Goal: Entertainment & Leisure: Consume media (video, audio)

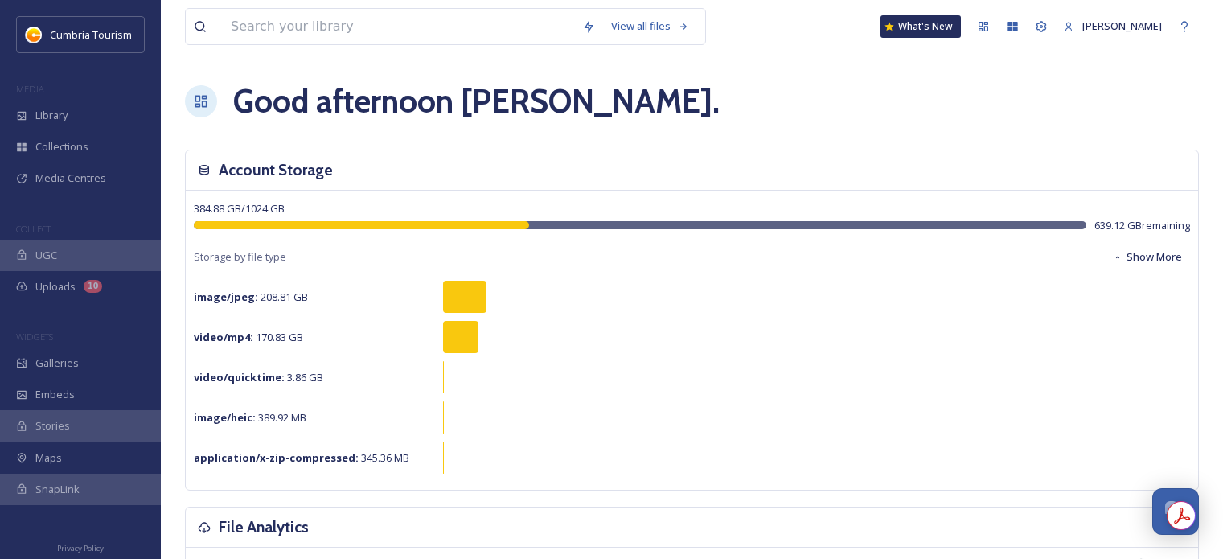
click at [93, 183] on span "Media Centres" at bounding box center [70, 178] width 71 height 15
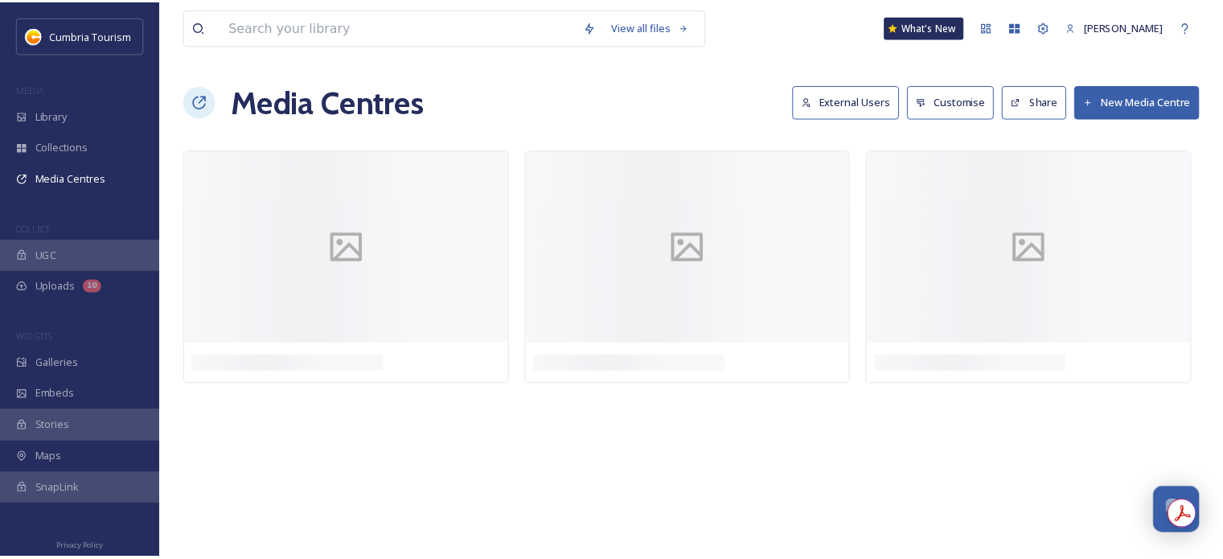
scroll to position [6393, 0]
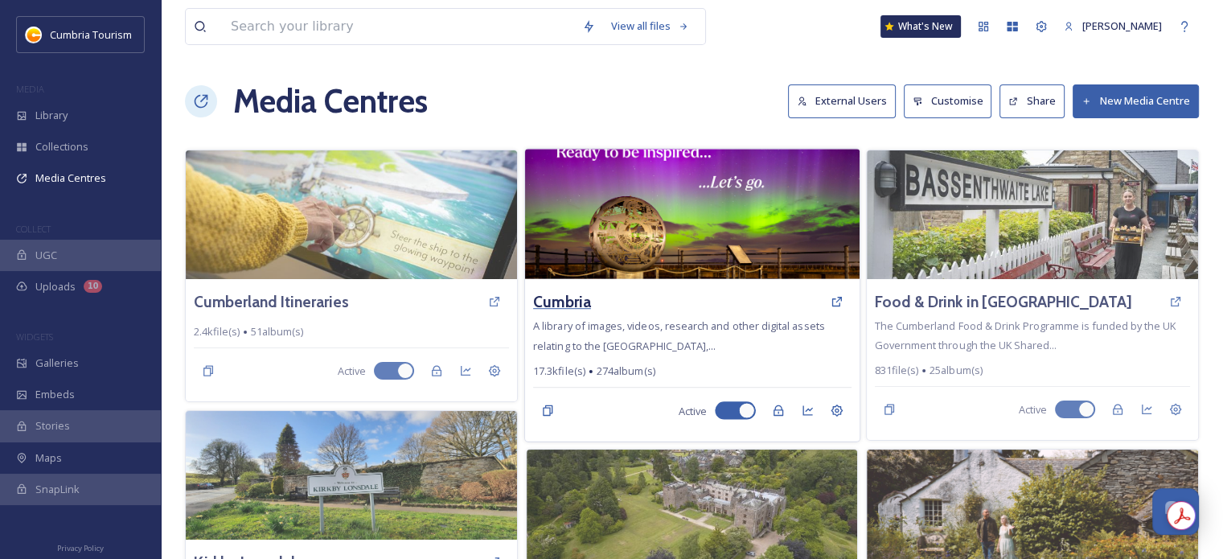
click at [557, 302] on h3 "Cumbria" at bounding box center [562, 301] width 58 height 23
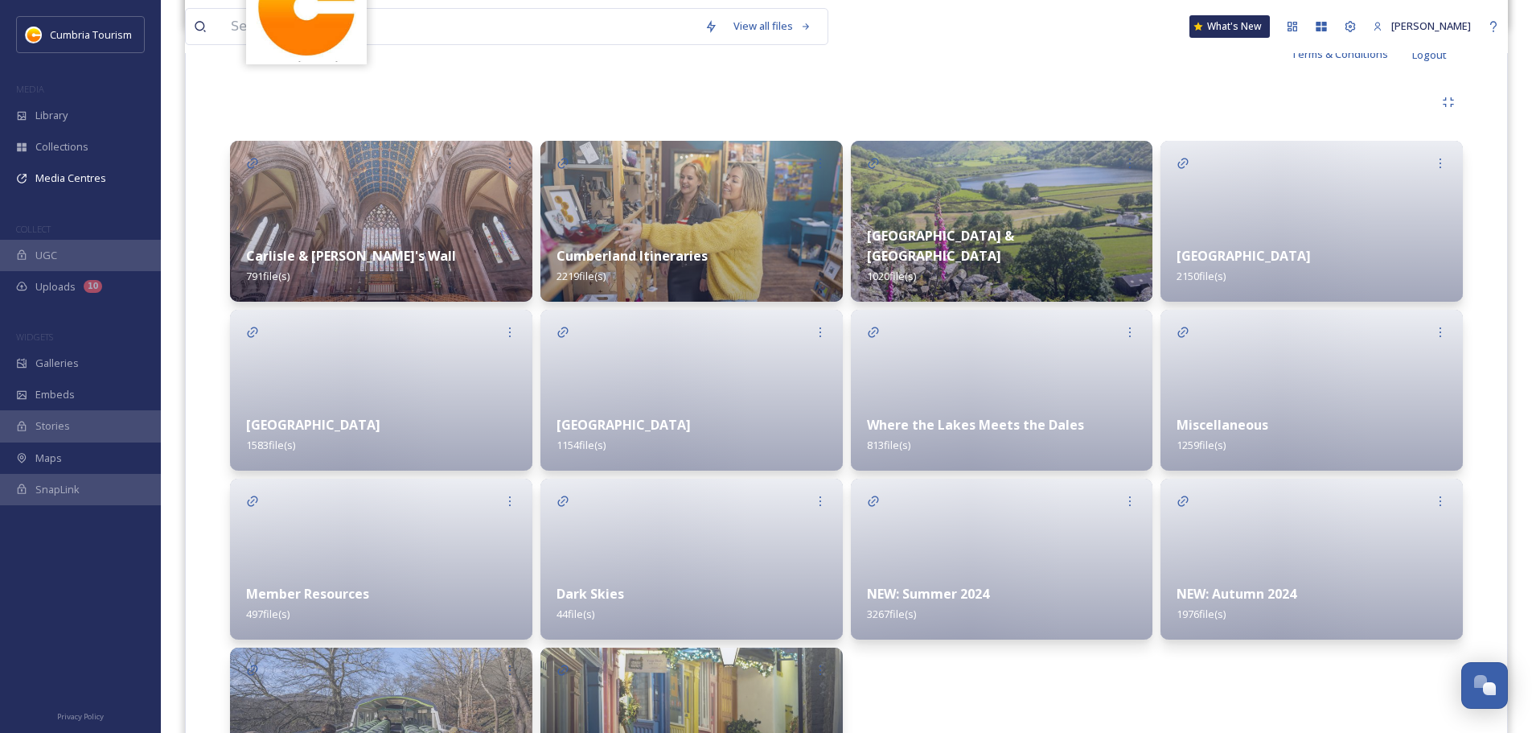
scroll to position [6316, 0]
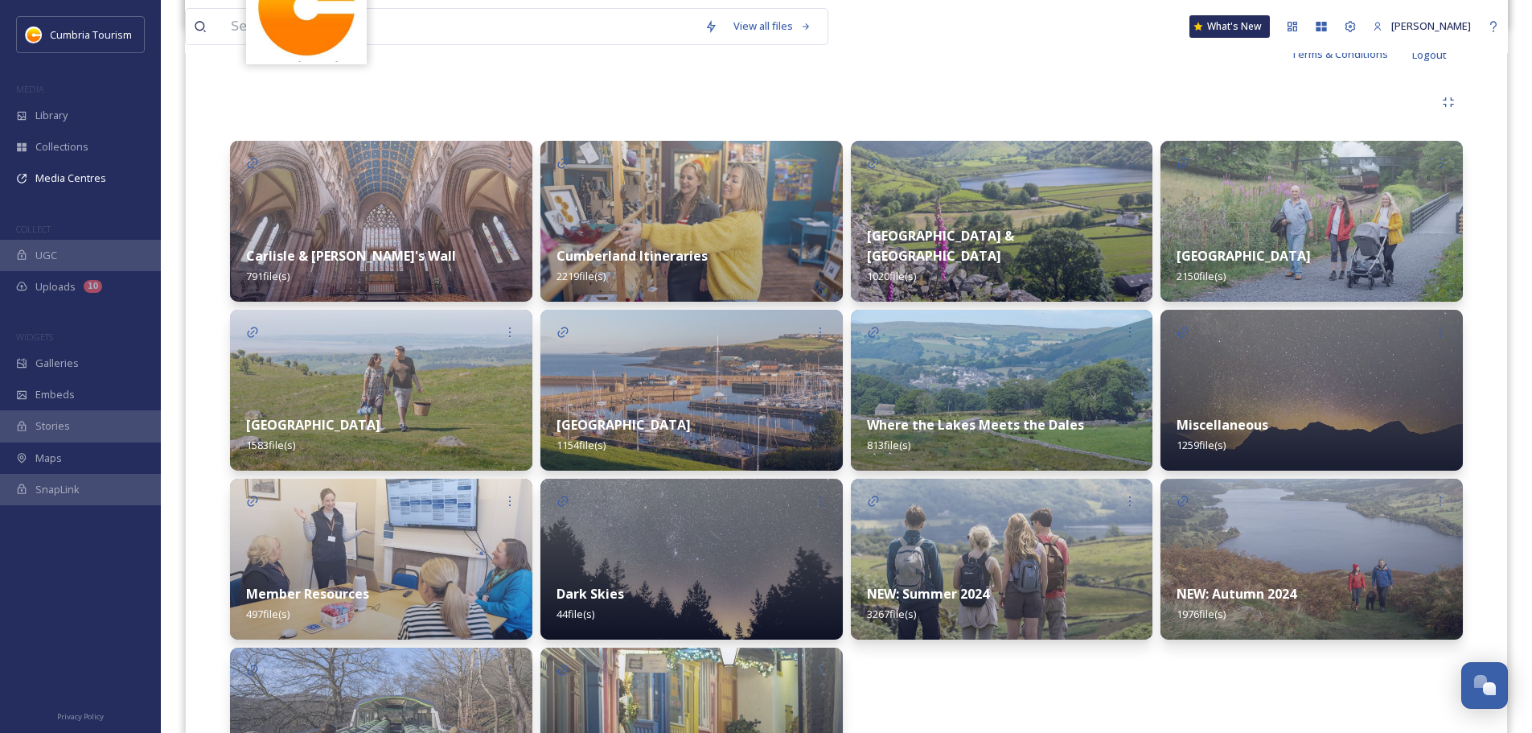
click at [952, 558] on strong "NEW: Summer 2024" at bounding box center [928, 594] width 122 height 18
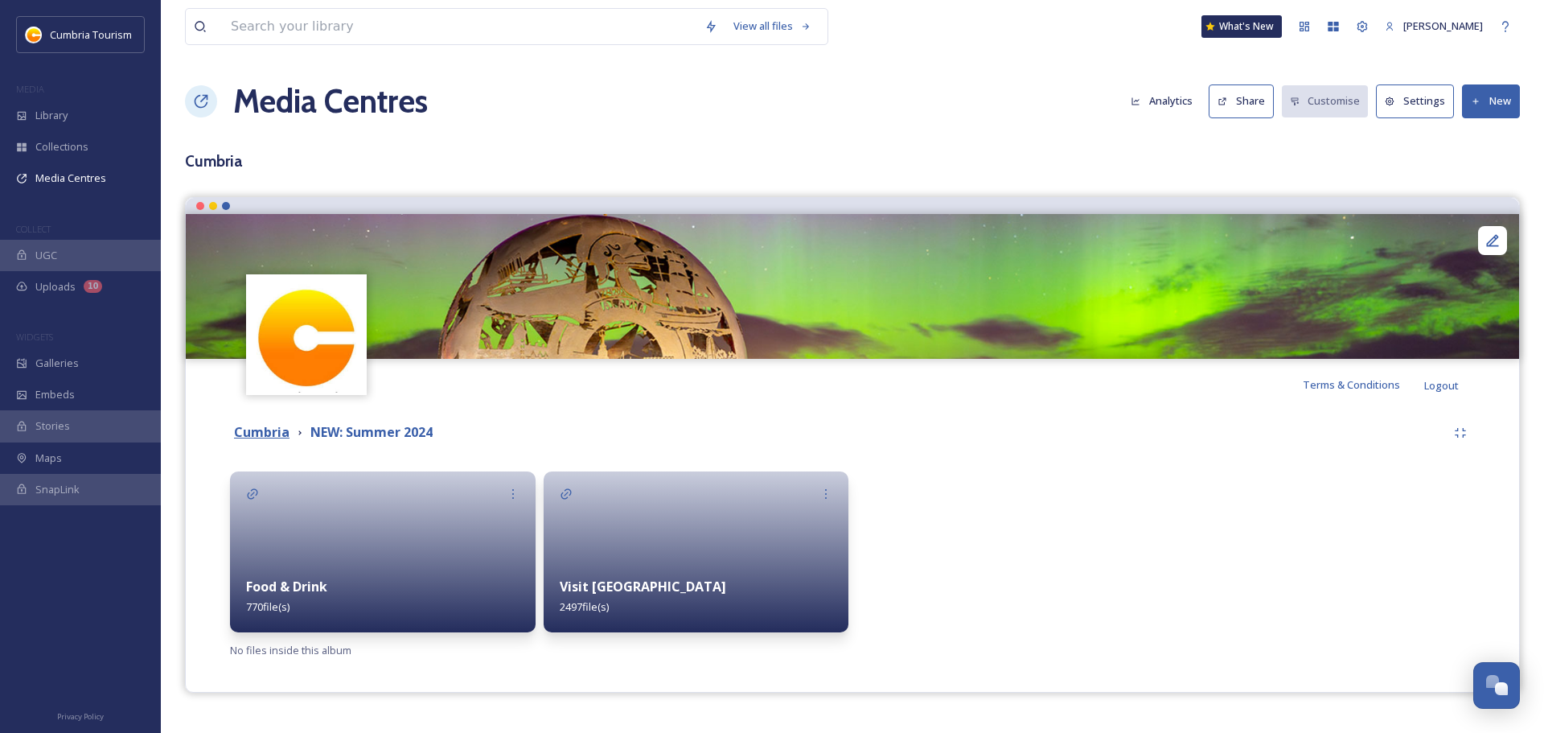
click at [283, 429] on strong "Cumbria" at bounding box center [261, 432] width 55 height 18
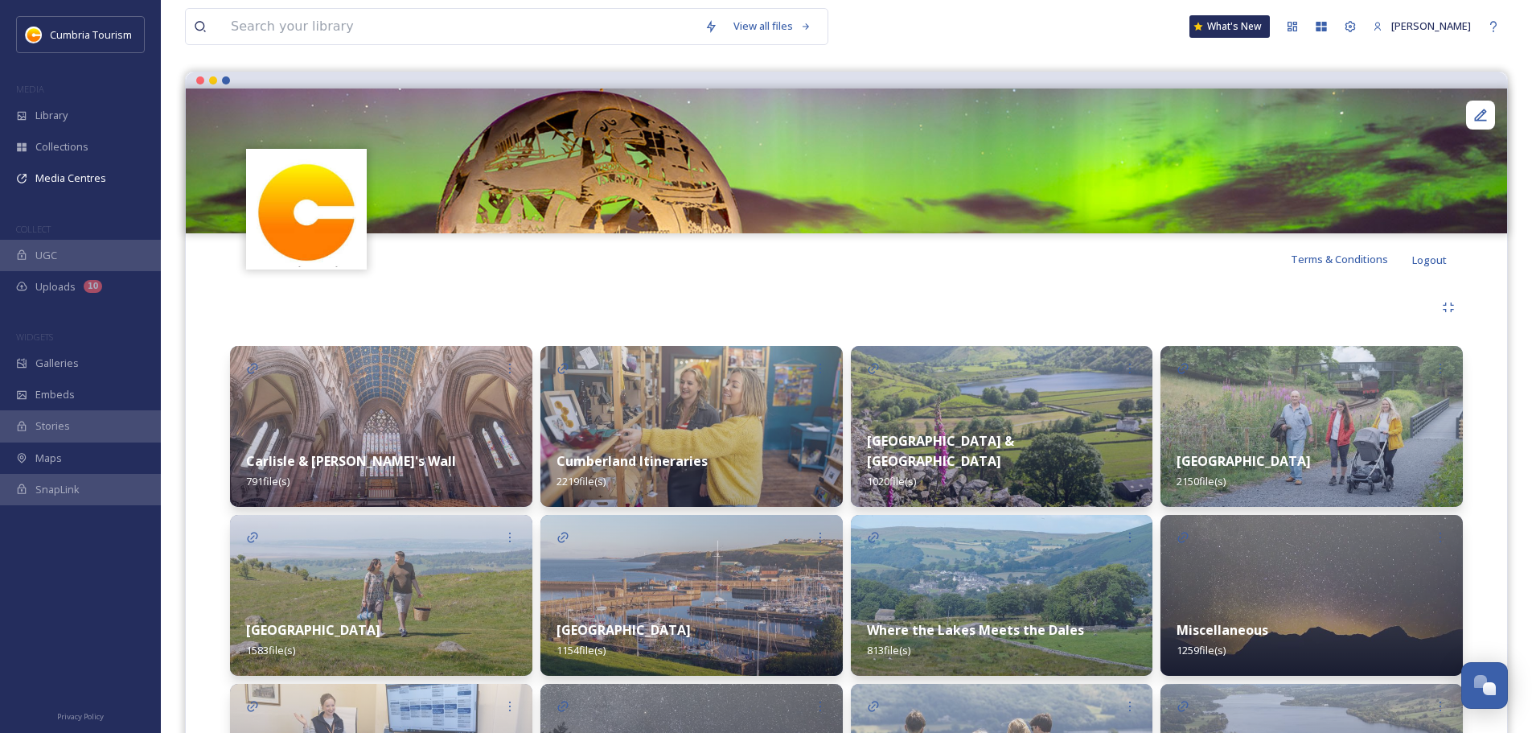
scroll to position [322, 0]
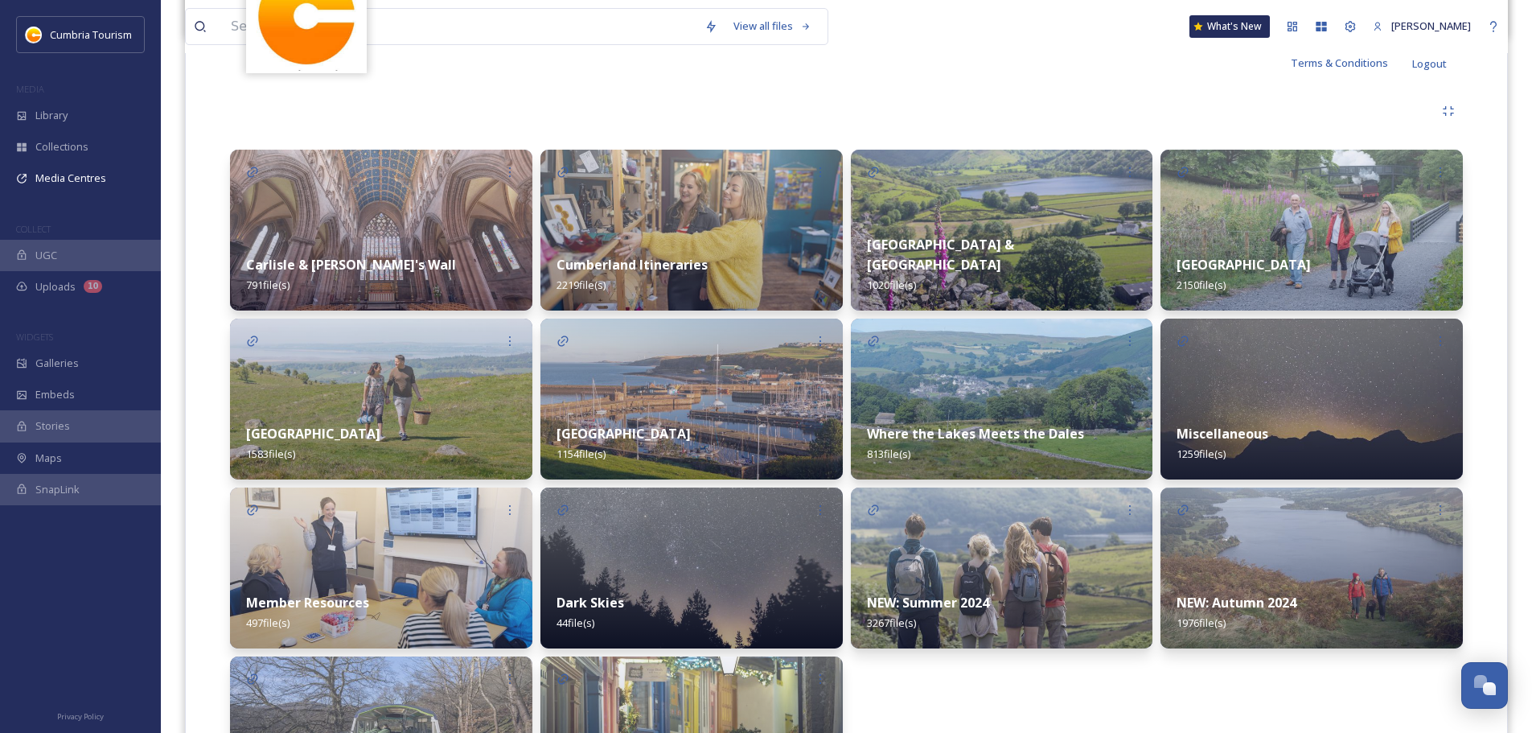
click at [1223, 246] on div "Lake District 2150 file(s)" at bounding box center [1312, 275] width 302 height 72
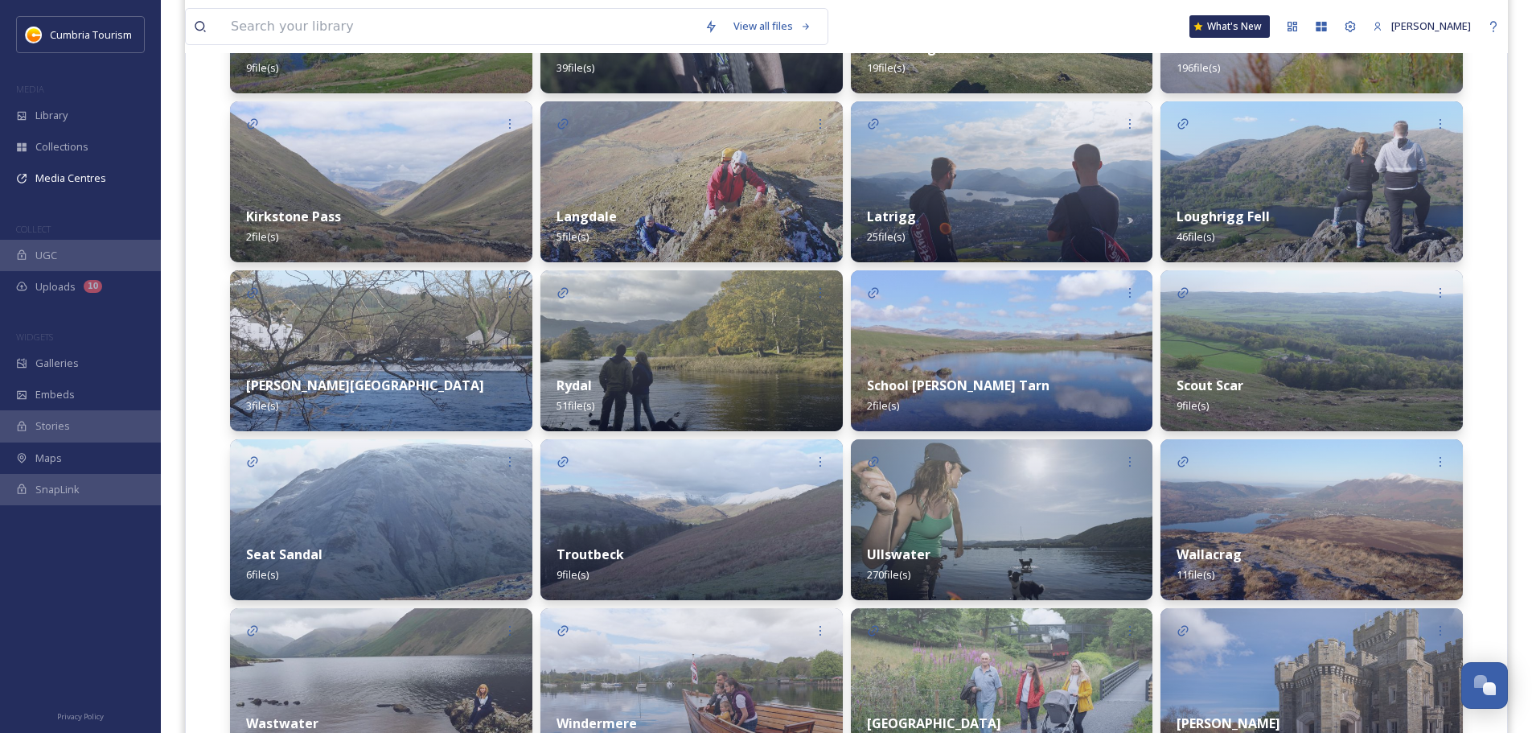
scroll to position [1166, 0]
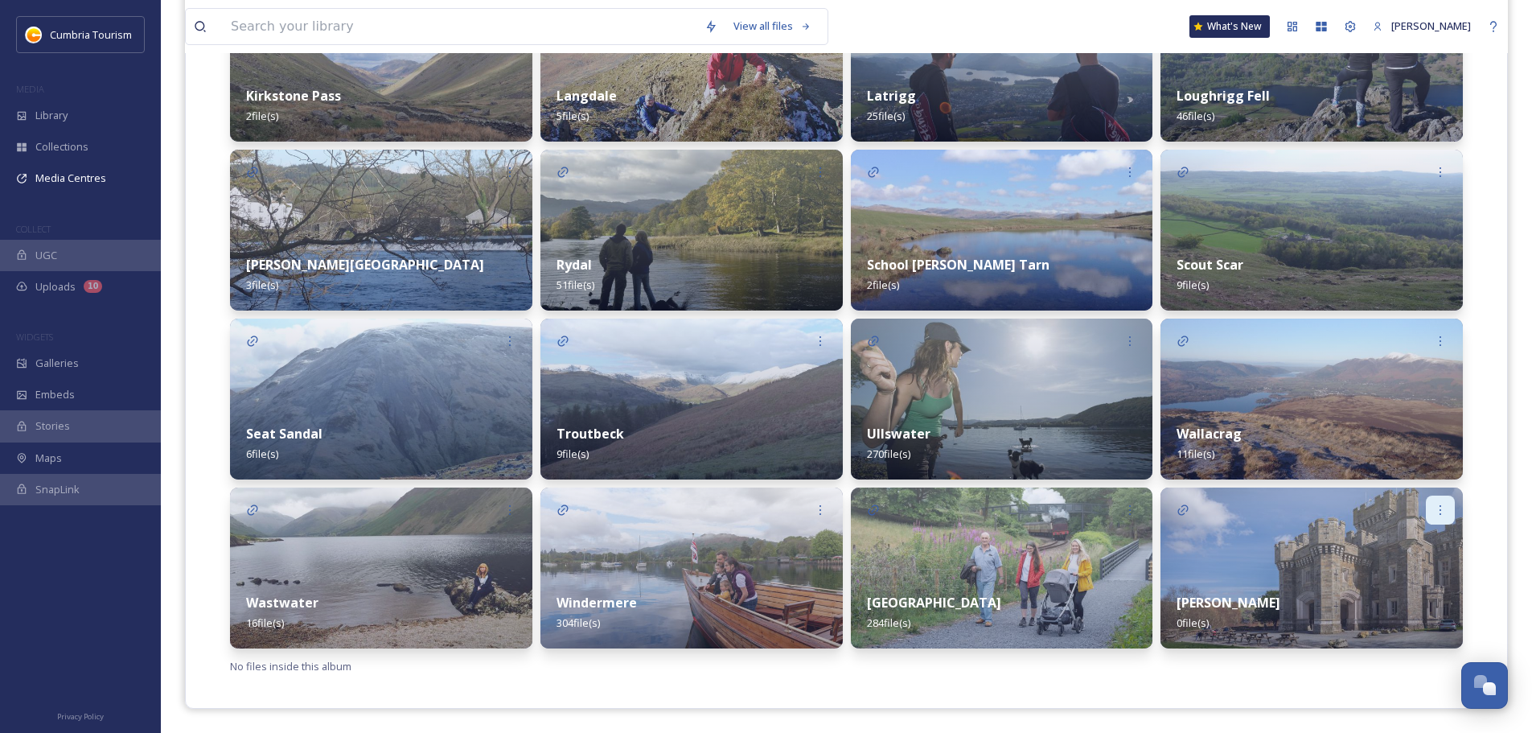
click at [1223, 523] on div at bounding box center [1440, 509] width 29 height 29
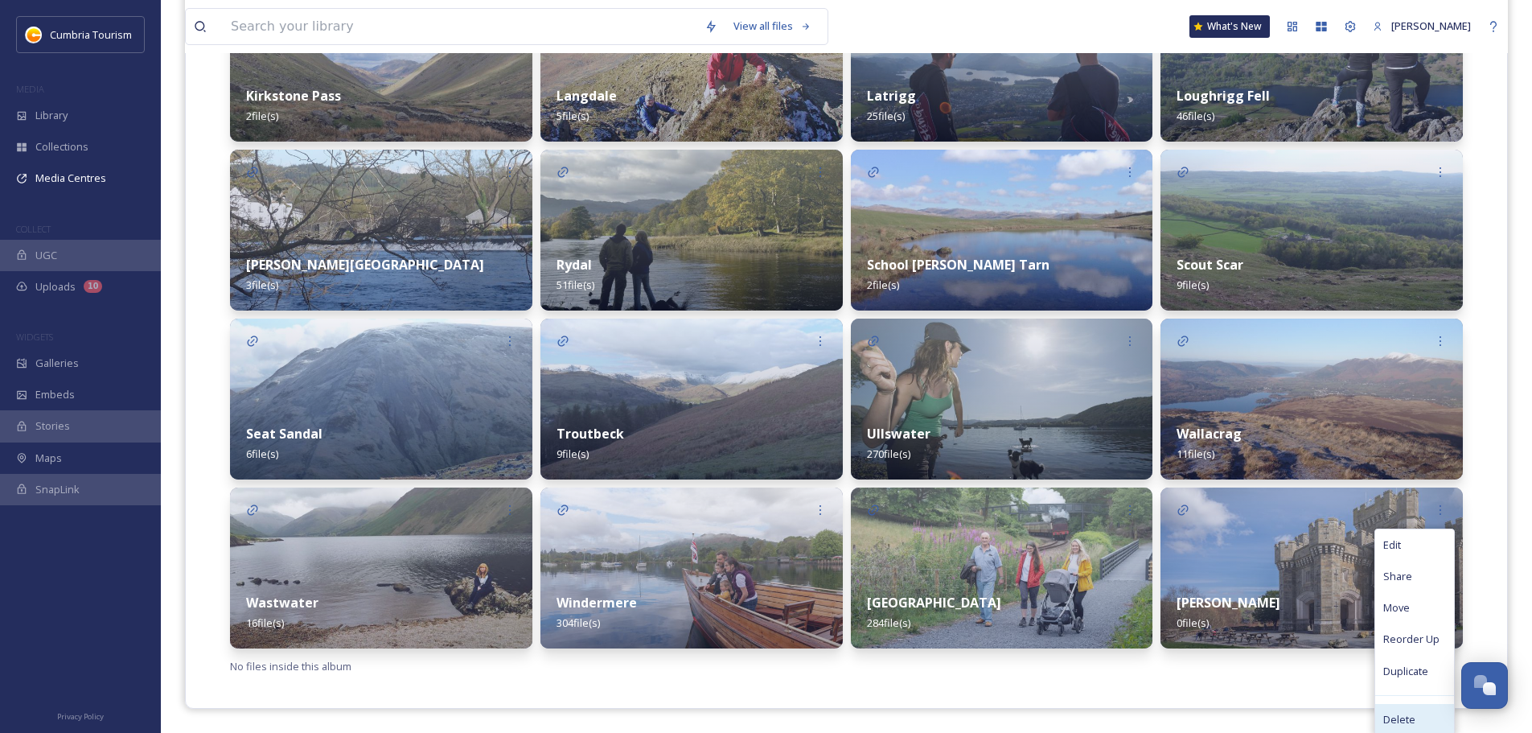
click at [1223, 558] on span "Delete" at bounding box center [1399, 719] width 32 height 15
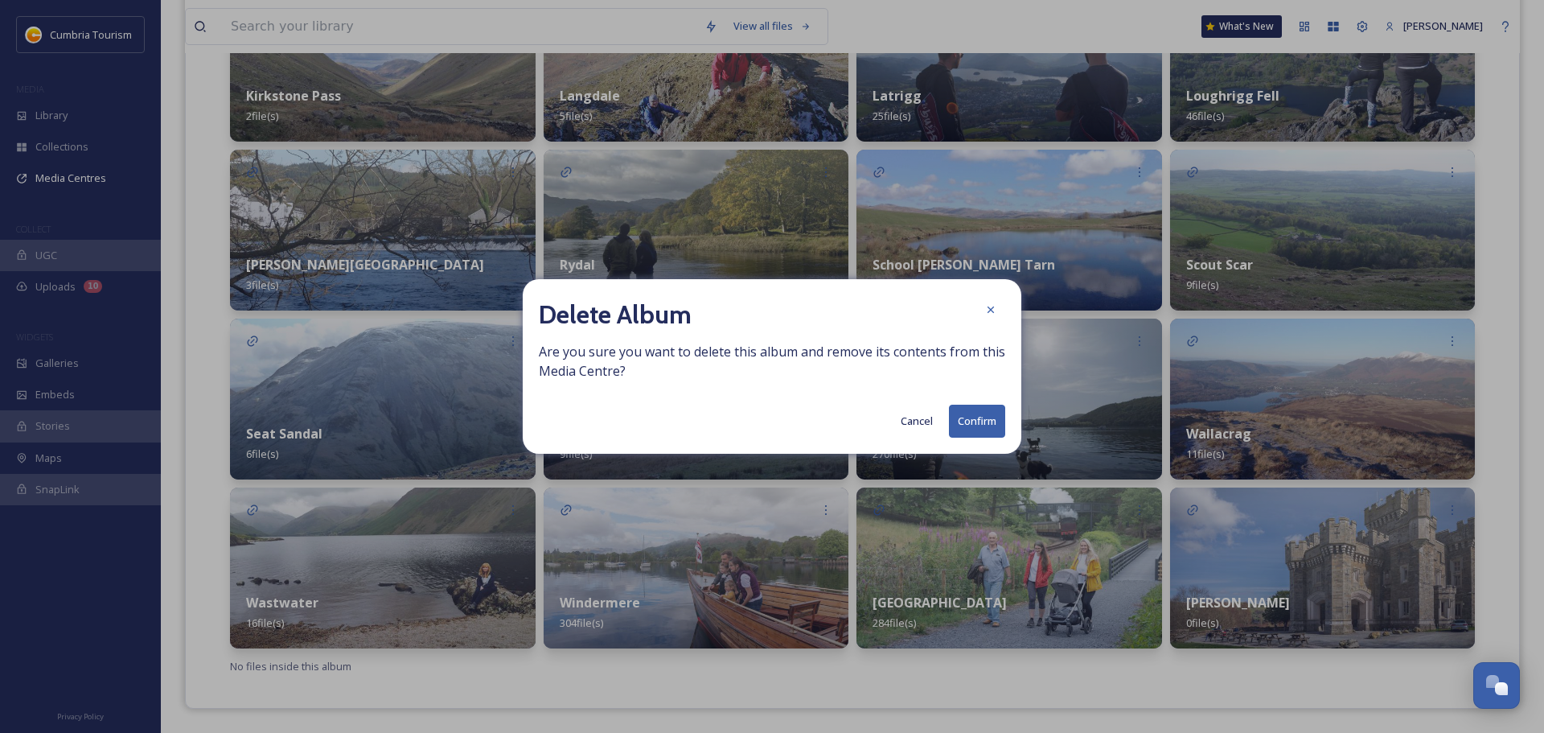
click at [982, 418] on button "Confirm" at bounding box center [977, 421] width 56 height 33
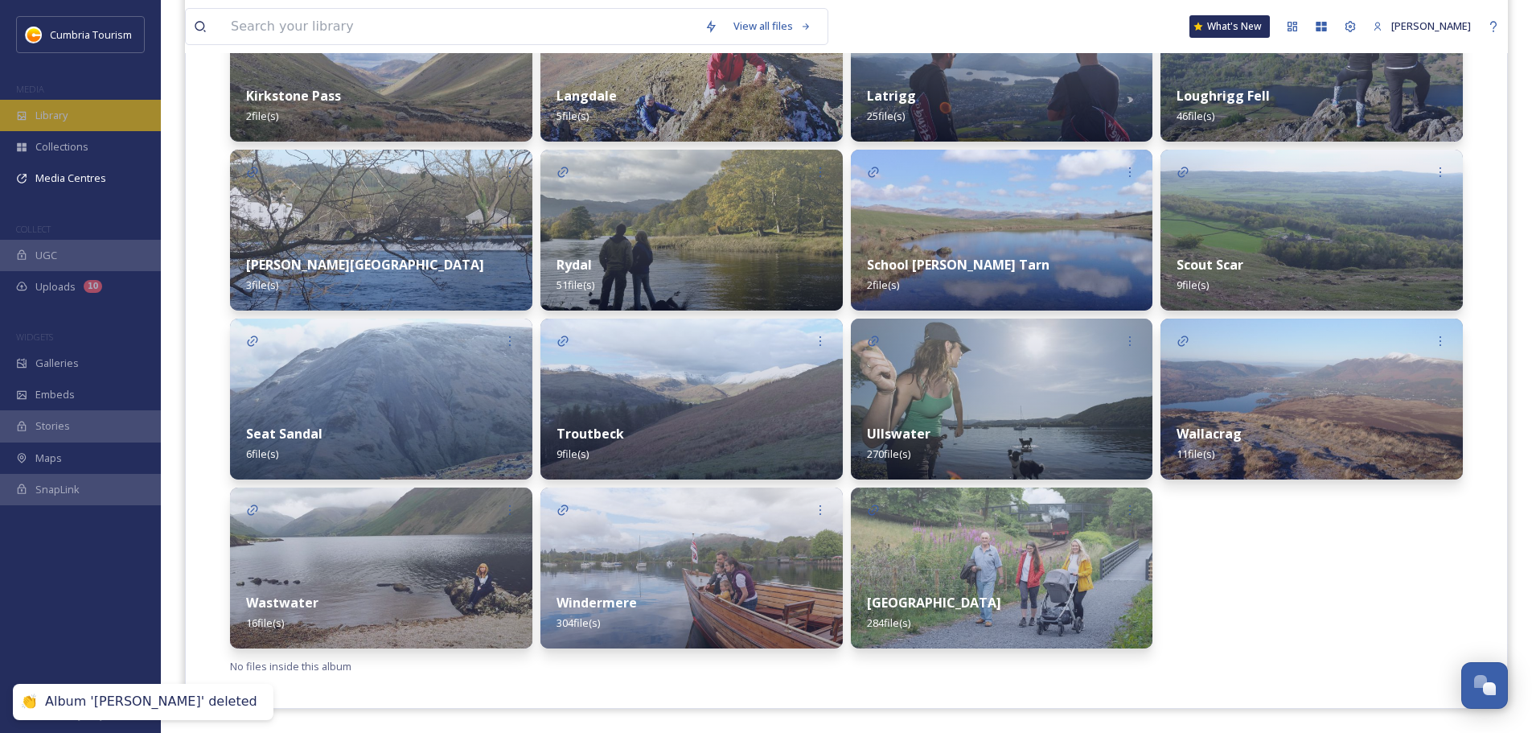
click at [84, 114] on div "Library" at bounding box center [80, 115] width 161 height 31
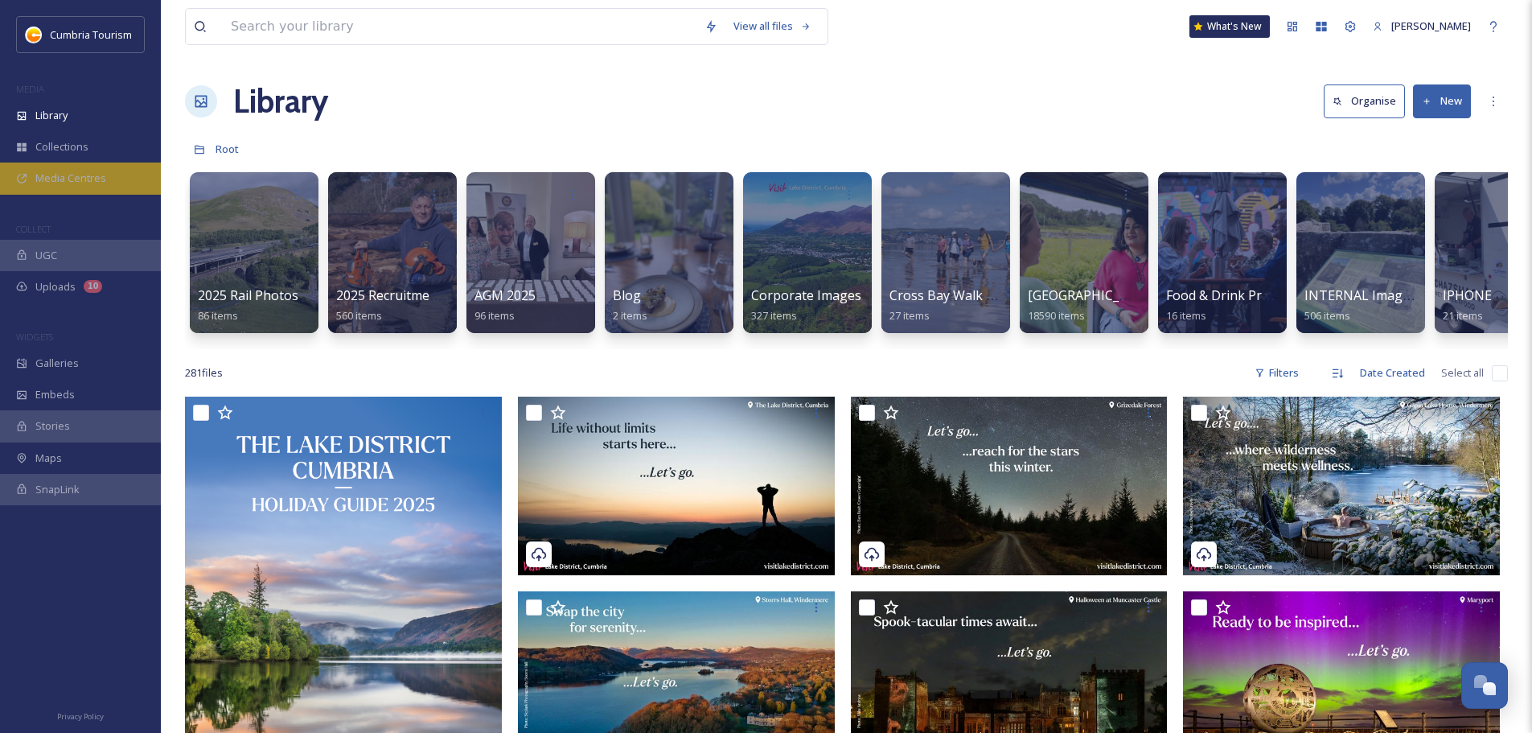
click at [116, 171] on div "Media Centres" at bounding box center [80, 177] width 161 height 31
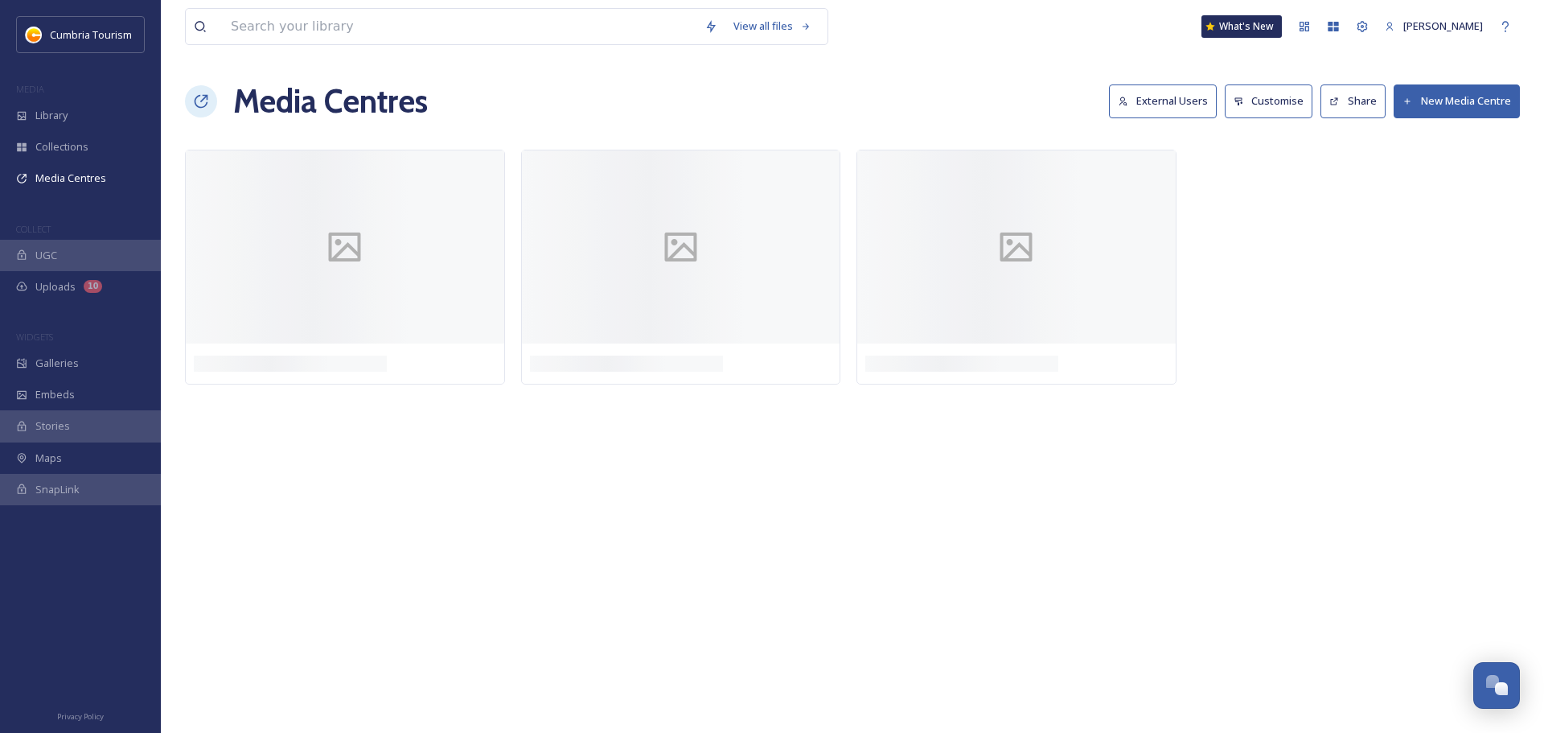
click at [1154, 98] on button "External Users" at bounding box center [1163, 100] width 108 height 33
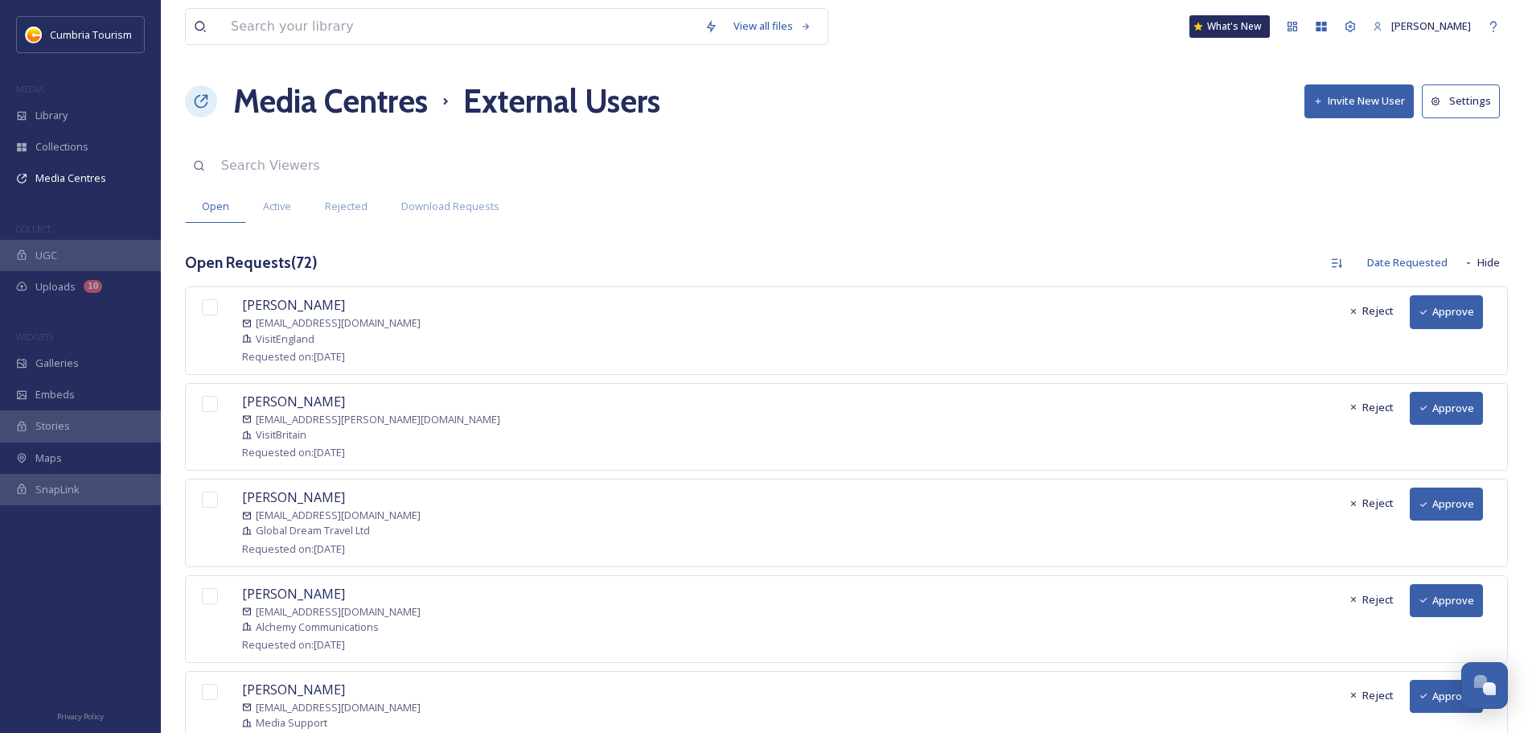
click at [1223, 320] on button "Approve" at bounding box center [1446, 311] width 73 height 33
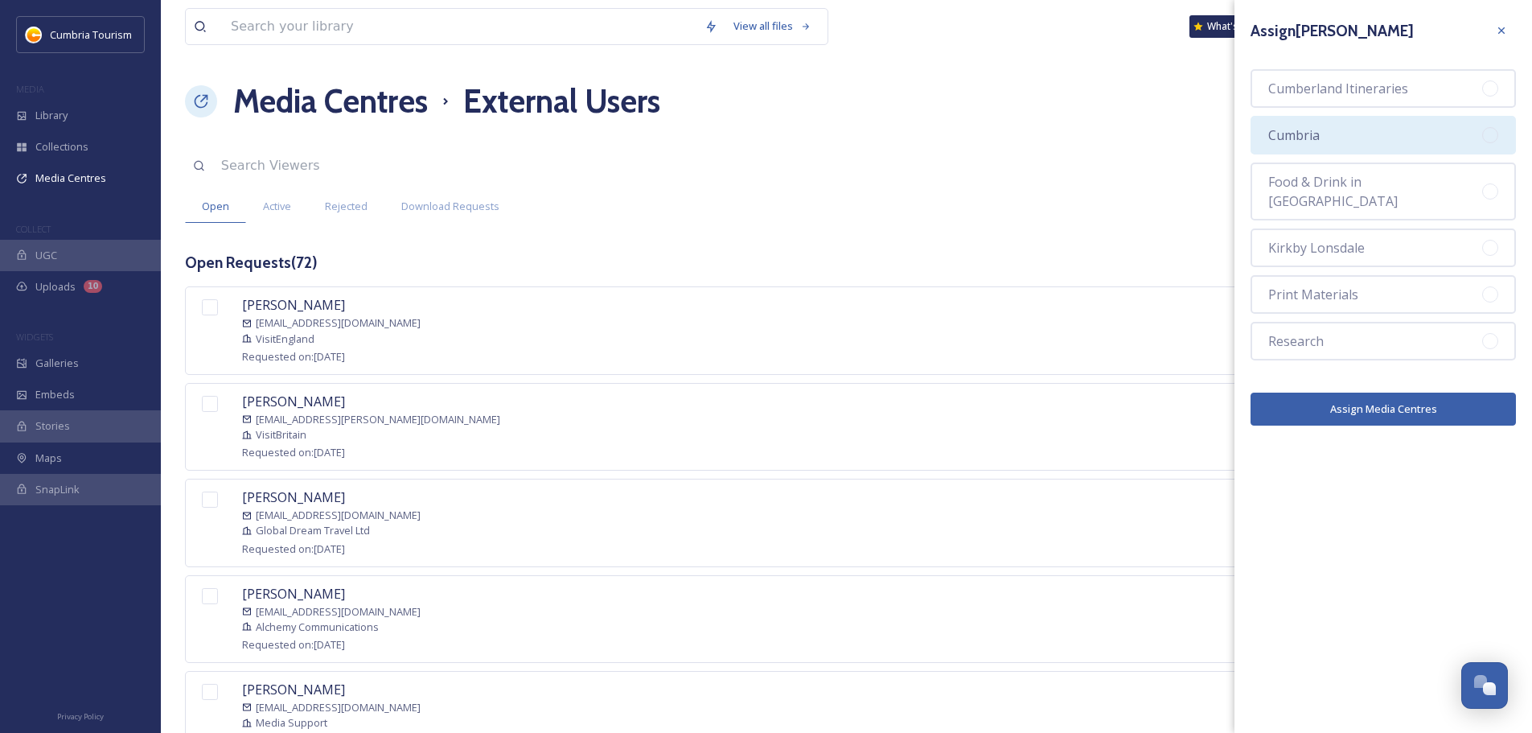
click at [1223, 140] on div "Cumbria" at bounding box center [1383, 135] width 265 height 39
click at [1223, 392] on button "Assign Media Centres" at bounding box center [1383, 408] width 265 height 33
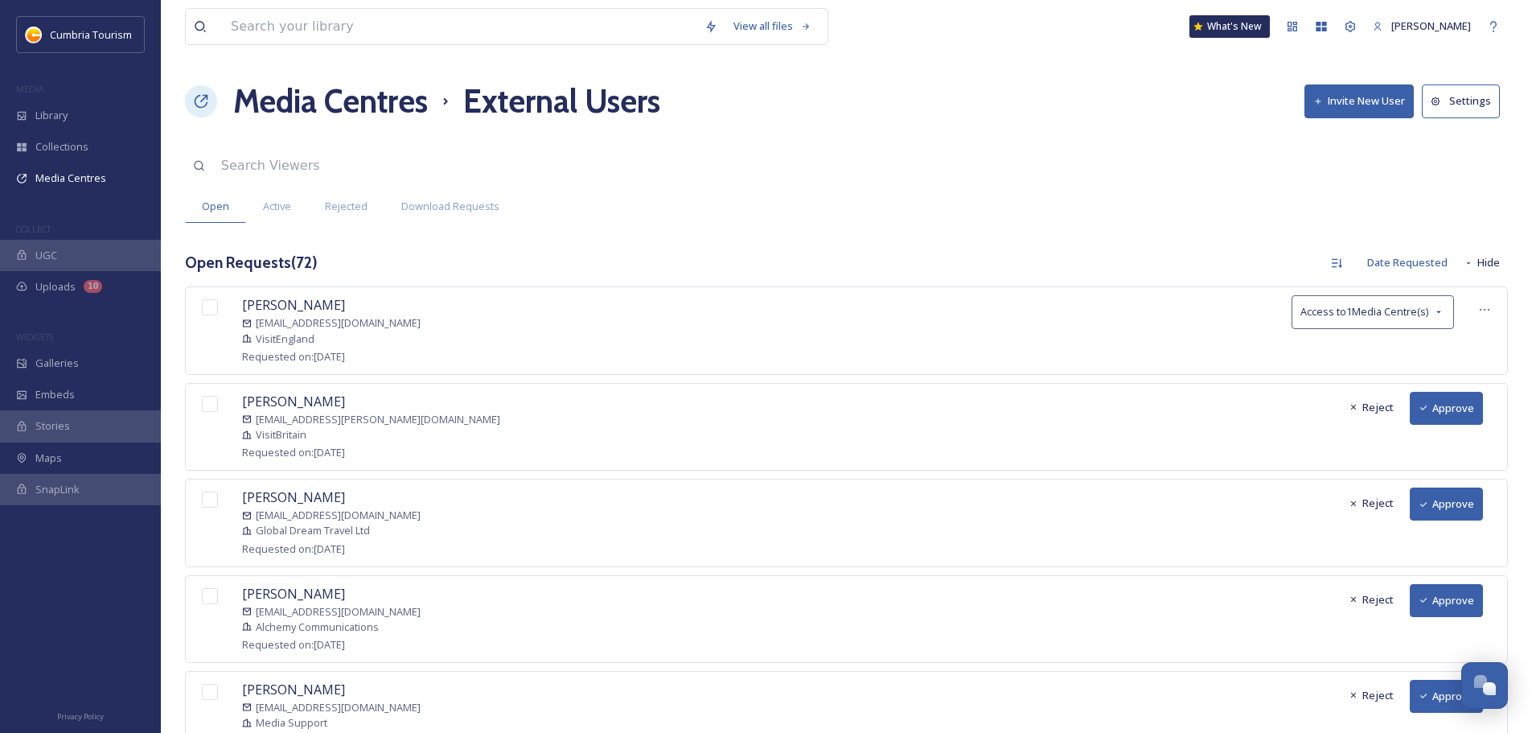
click at [1223, 409] on button "Approve" at bounding box center [1446, 408] width 73 height 33
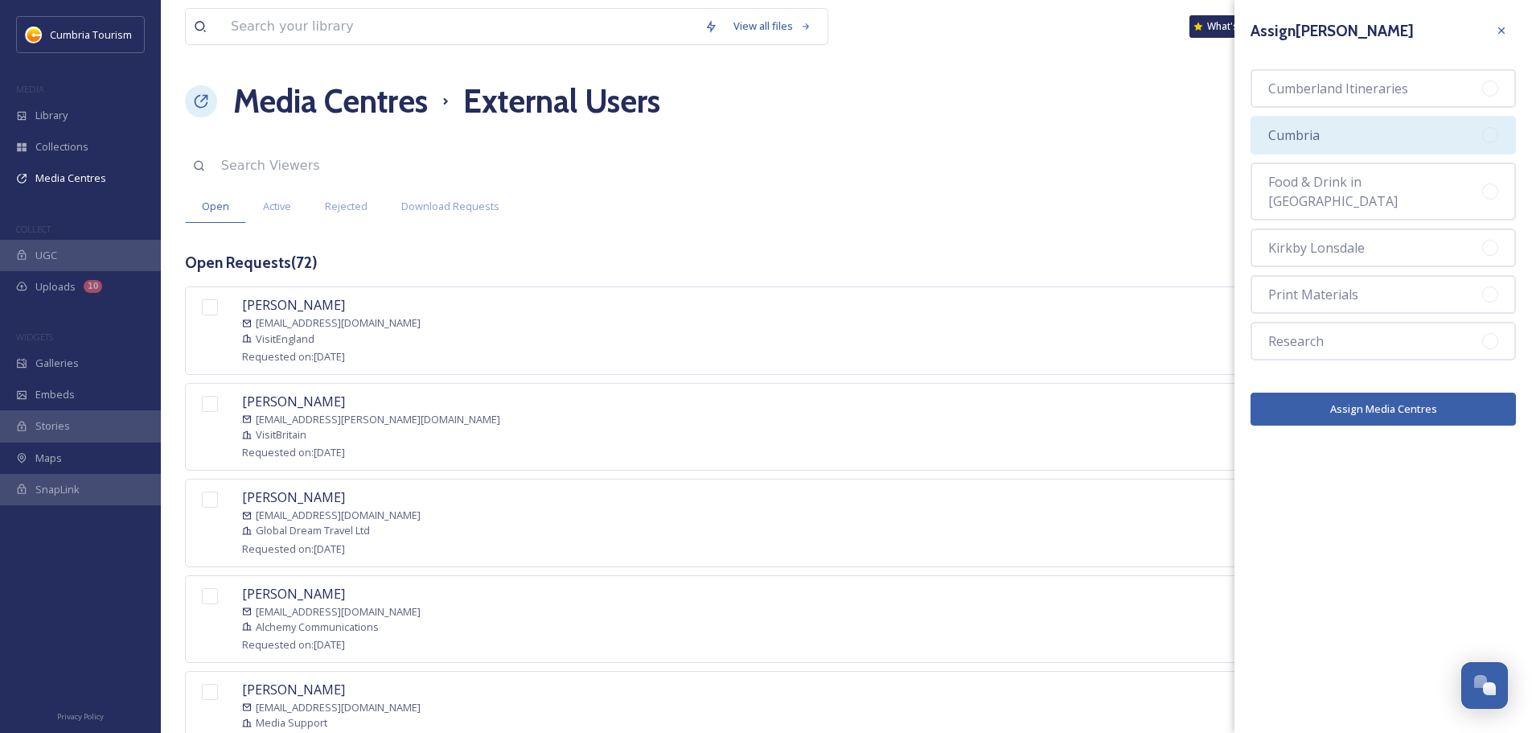
click at [1223, 135] on div "Cumbria" at bounding box center [1383, 135] width 265 height 39
click at [1223, 392] on button "Assign Media Centres" at bounding box center [1383, 408] width 265 height 33
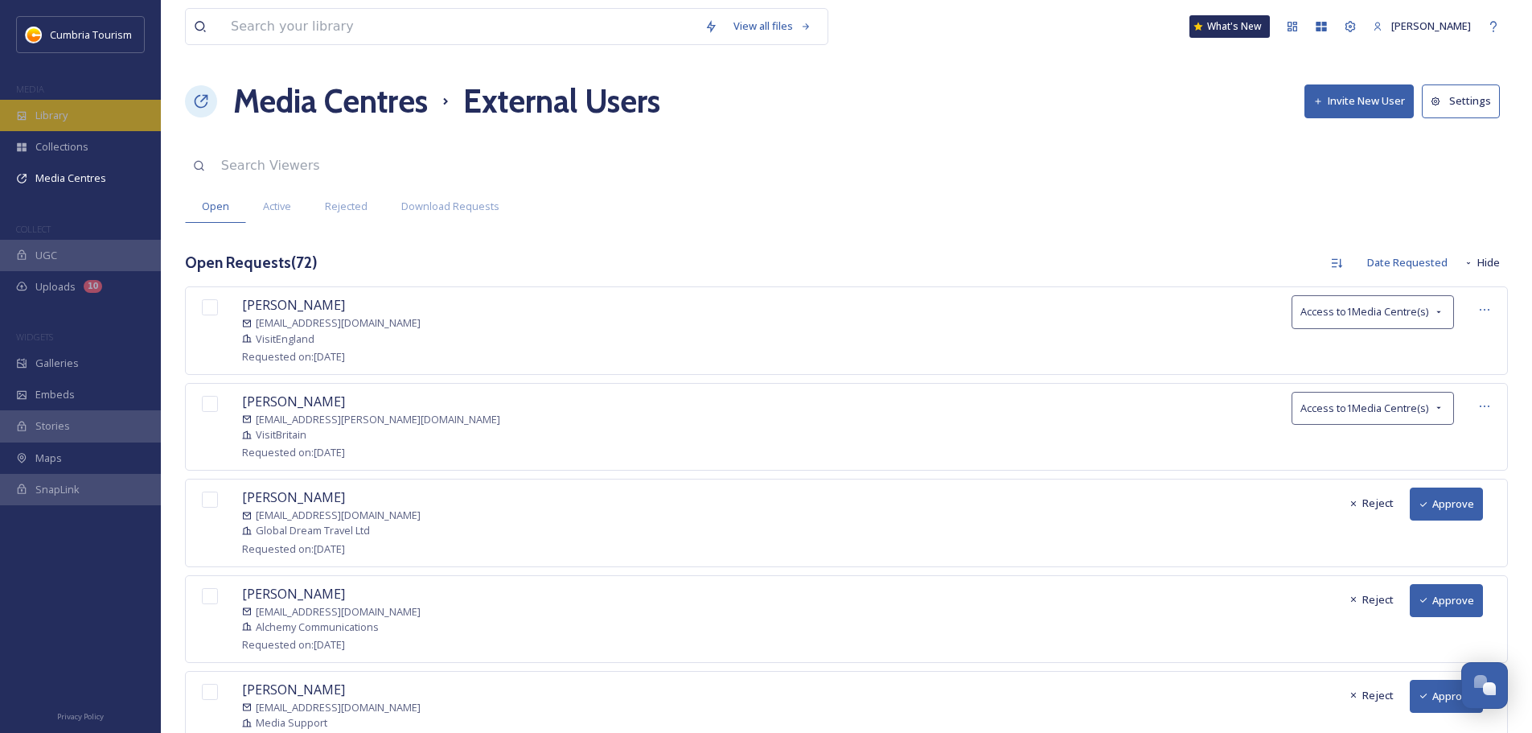
click at [88, 130] on div "Library" at bounding box center [80, 115] width 161 height 31
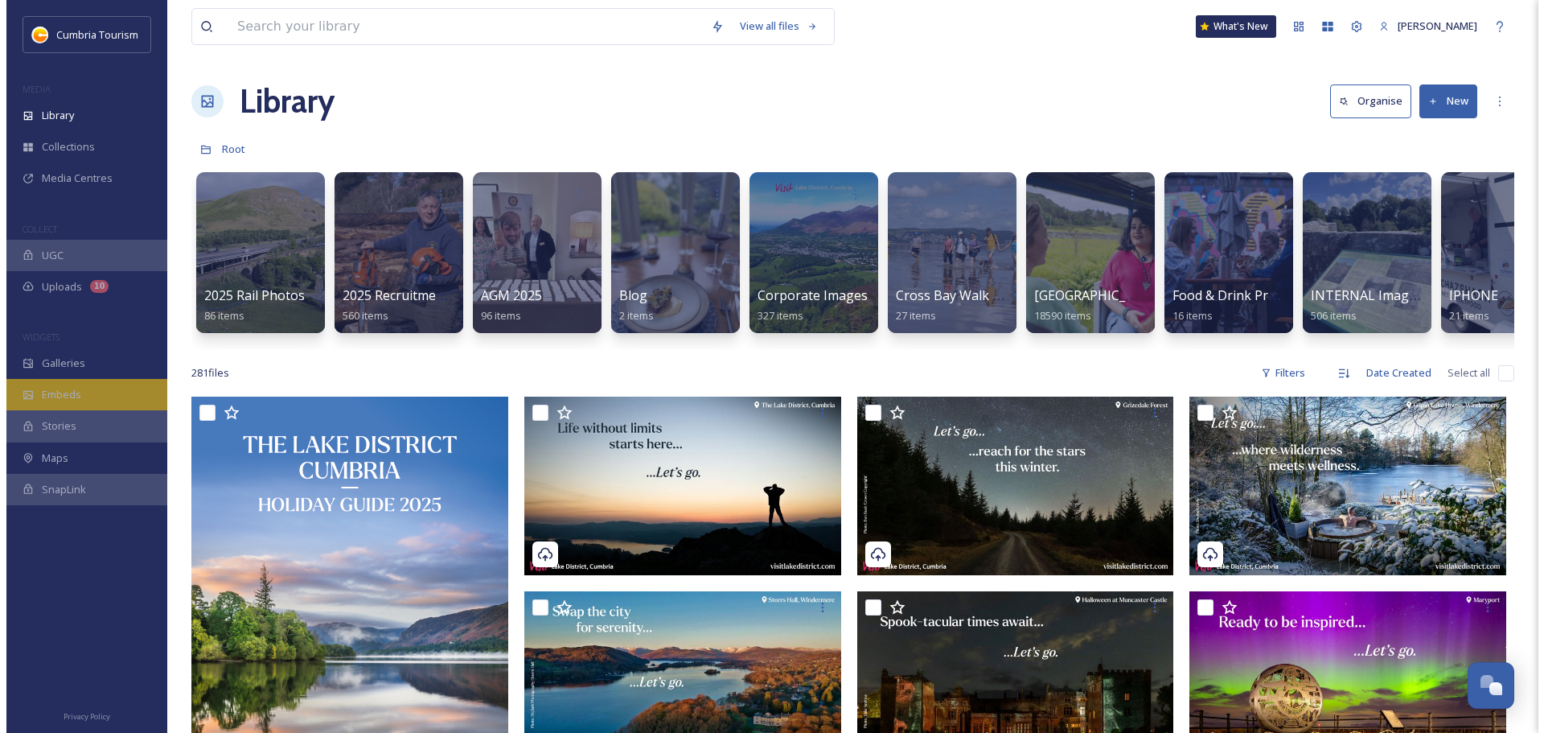
scroll to position [6316, 0]
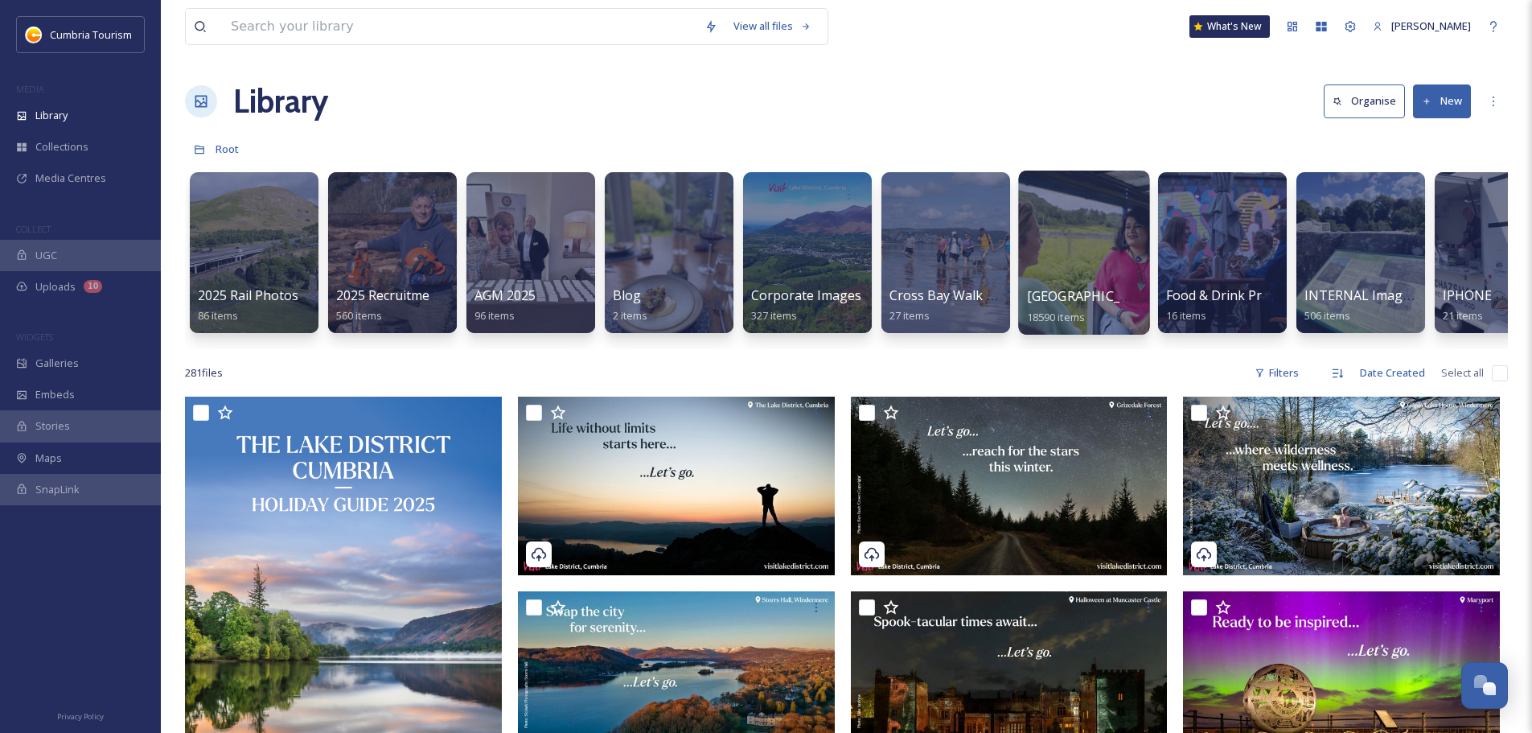
click at [1091, 298] on span "[GEOGRAPHIC_DATA]" at bounding box center [1093, 296] width 132 height 18
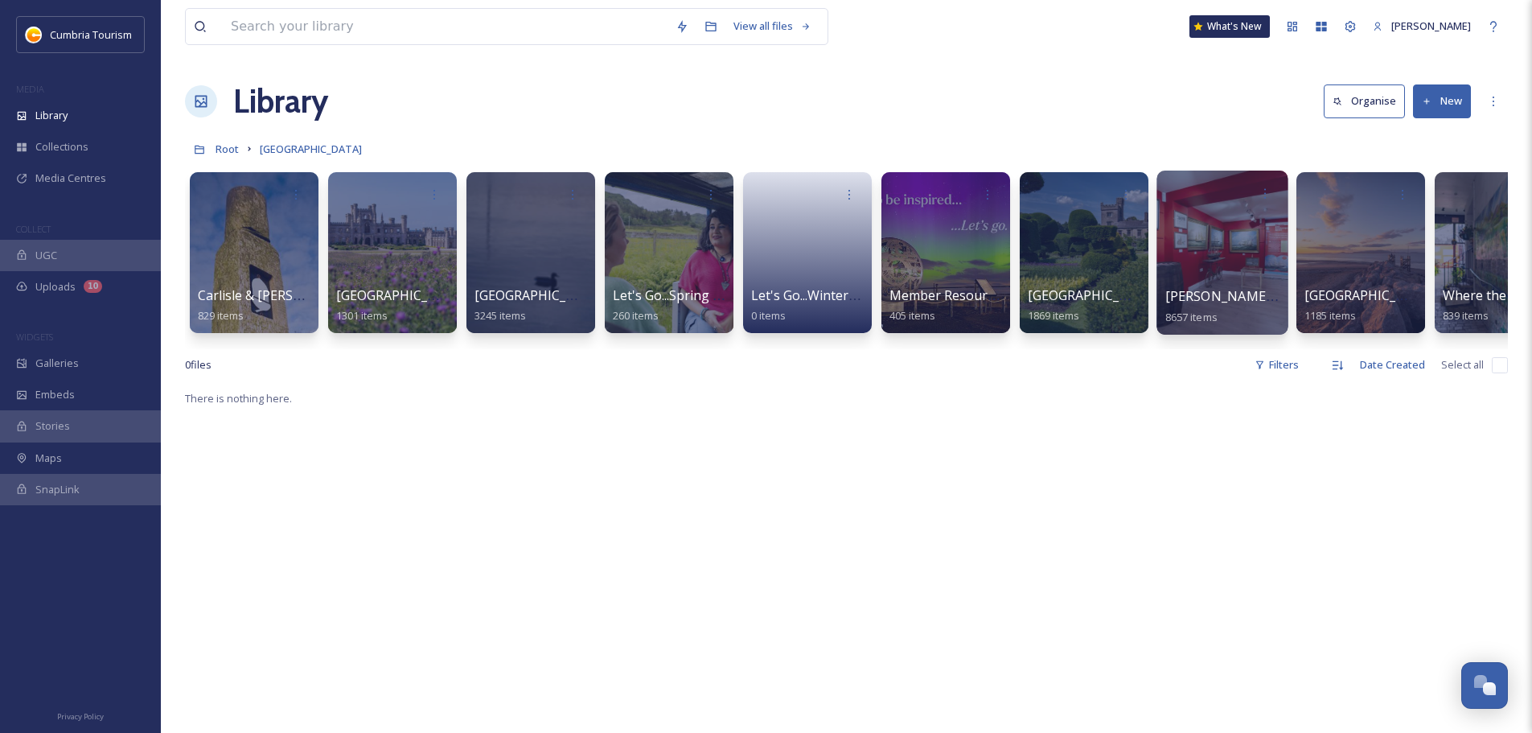
click at [1222, 287] on span "[PERSON_NAME] Uploads" at bounding box center [1244, 296] width 159 height 18
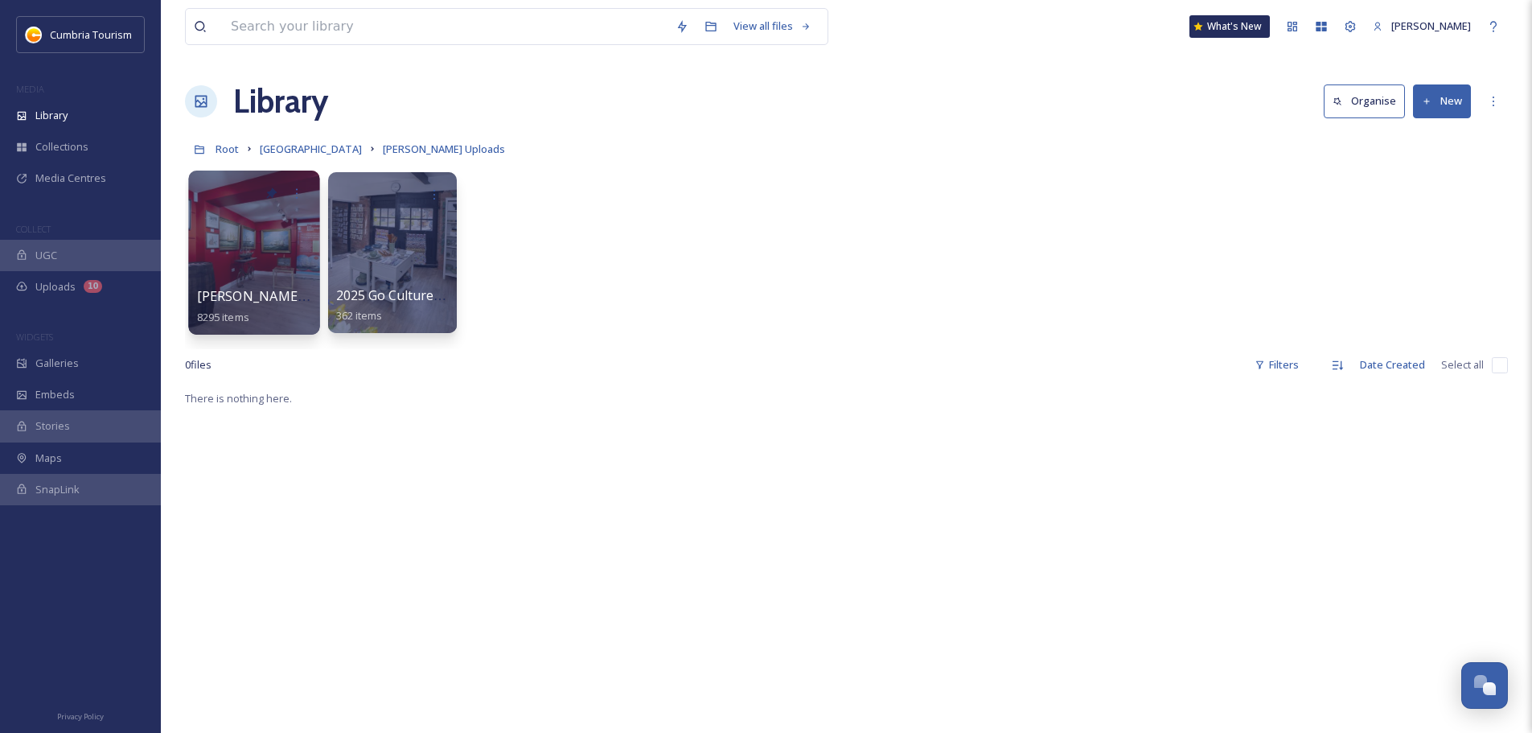
click at [274, 298] on span "[PERSON_NAME] Uploads - [DATE]" at bounding box center [304, 296] width 214 height 18
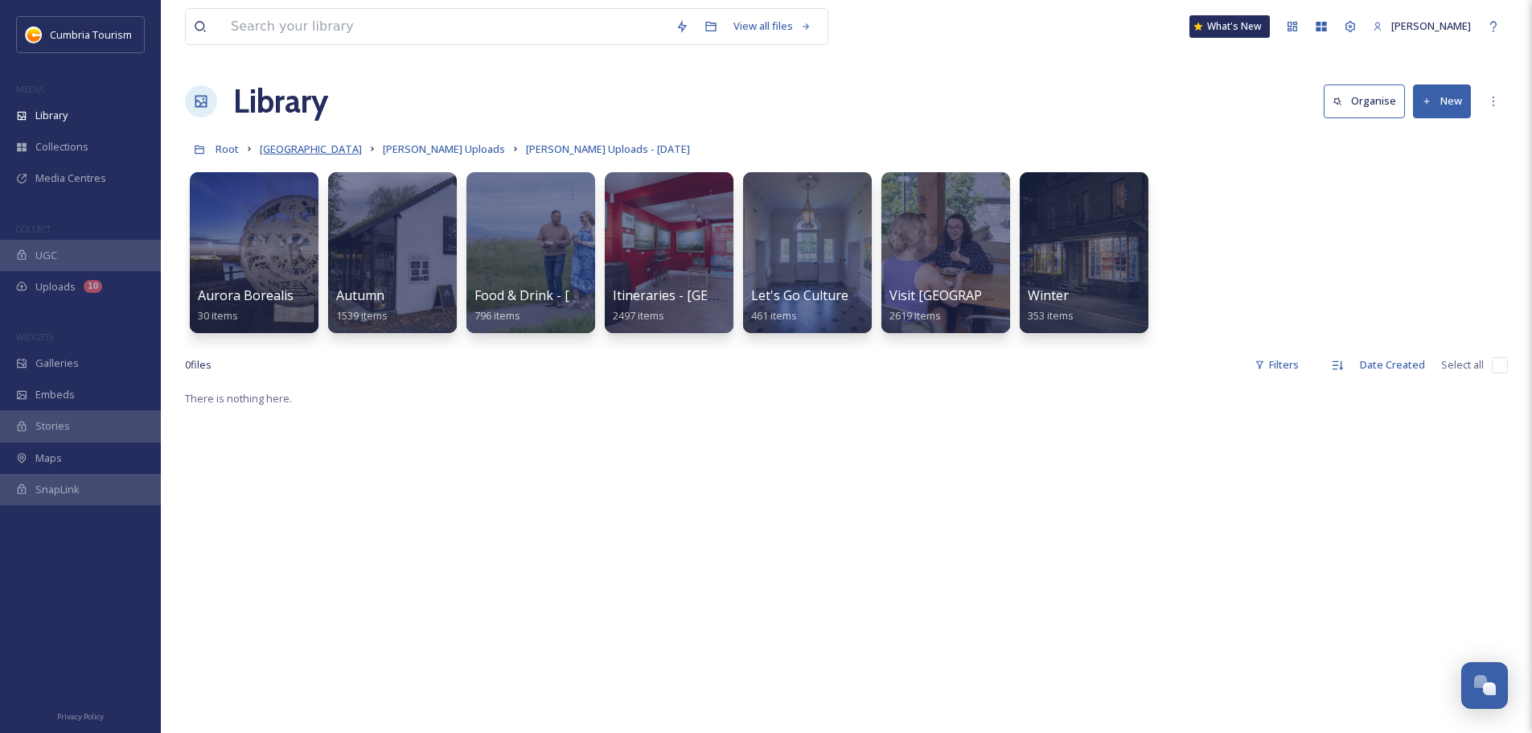
click at [278, 151] on span "[GEOGRAPHIC_DATA]" at bounding box center [311, 149] width 102 height 14
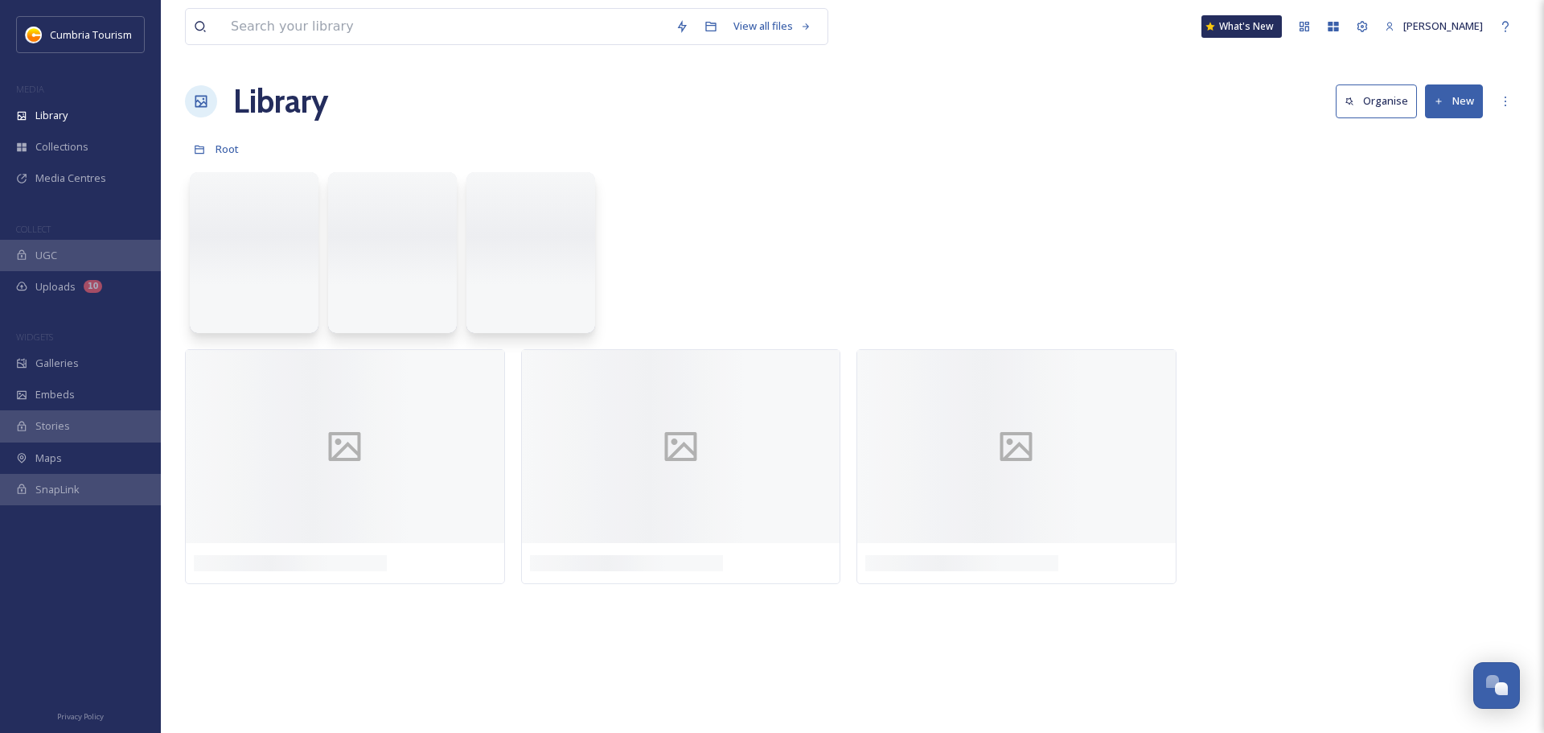
click at [216, 147] on span "Root" at bounding box center [227, 149] width 23 height 14
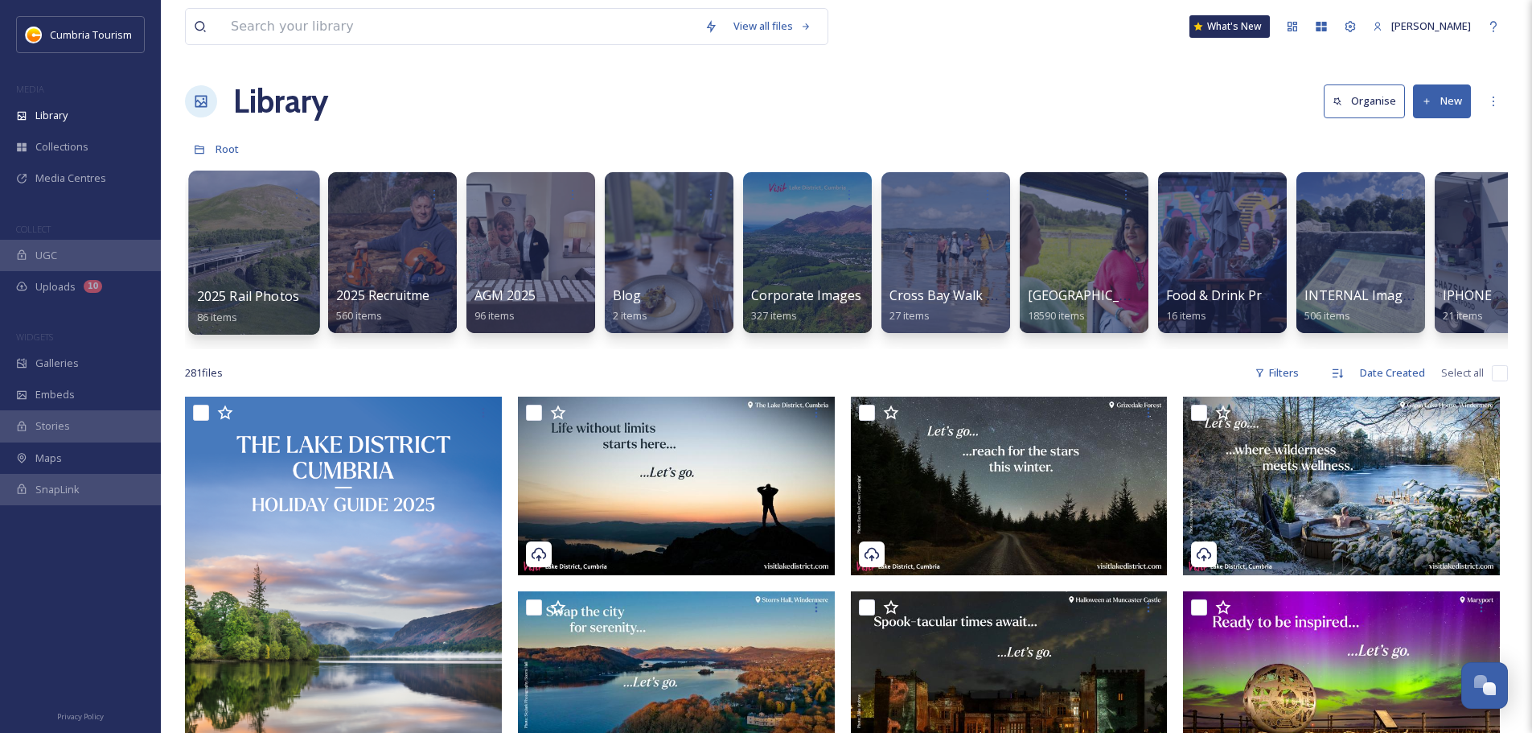
click at [228, 298] on span "2025 Rail Photos" at bounding box center [248, 296] width 103 height 18
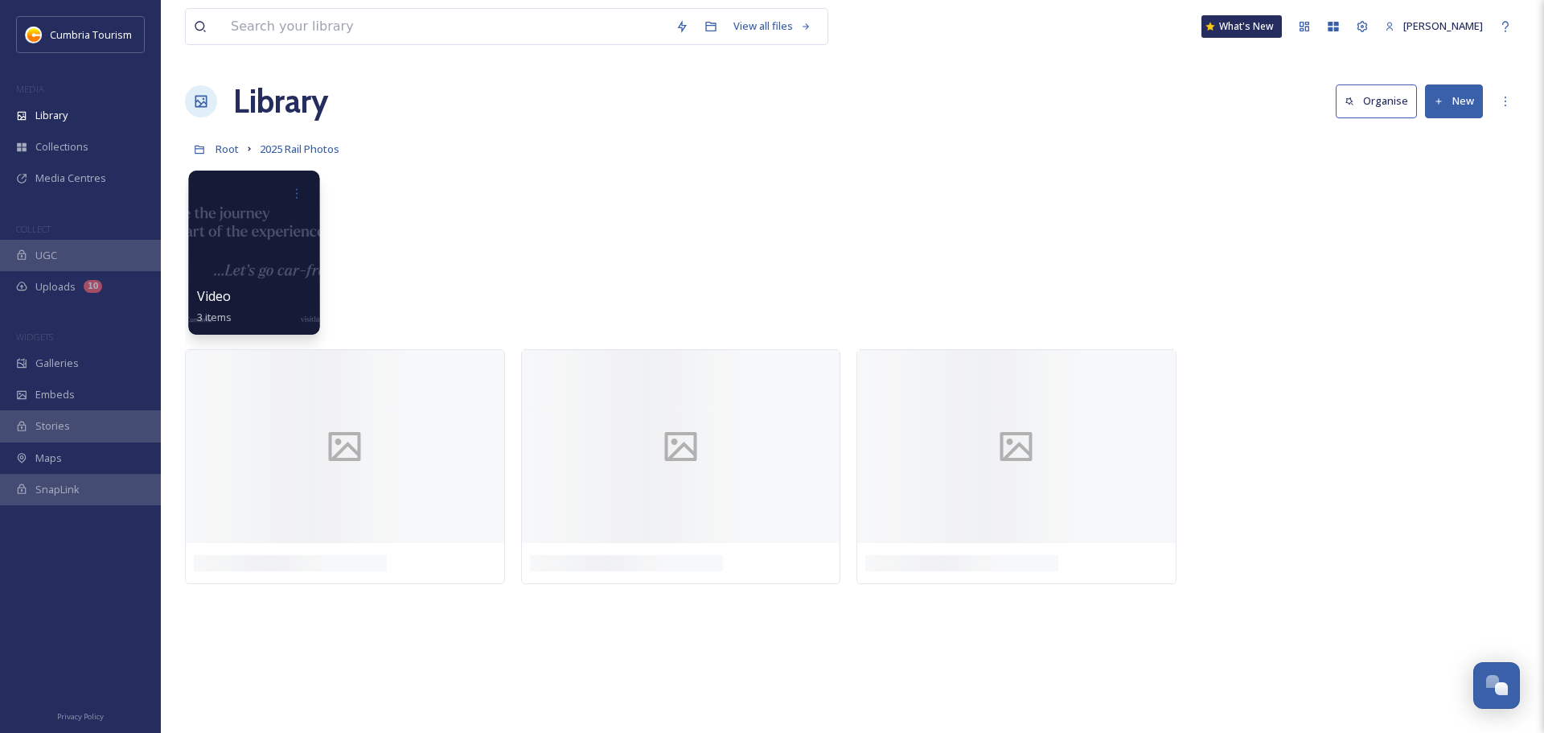
click at [200, 286] on div "Video 3 items" at bounding box center [254, 306] width 115 height 40
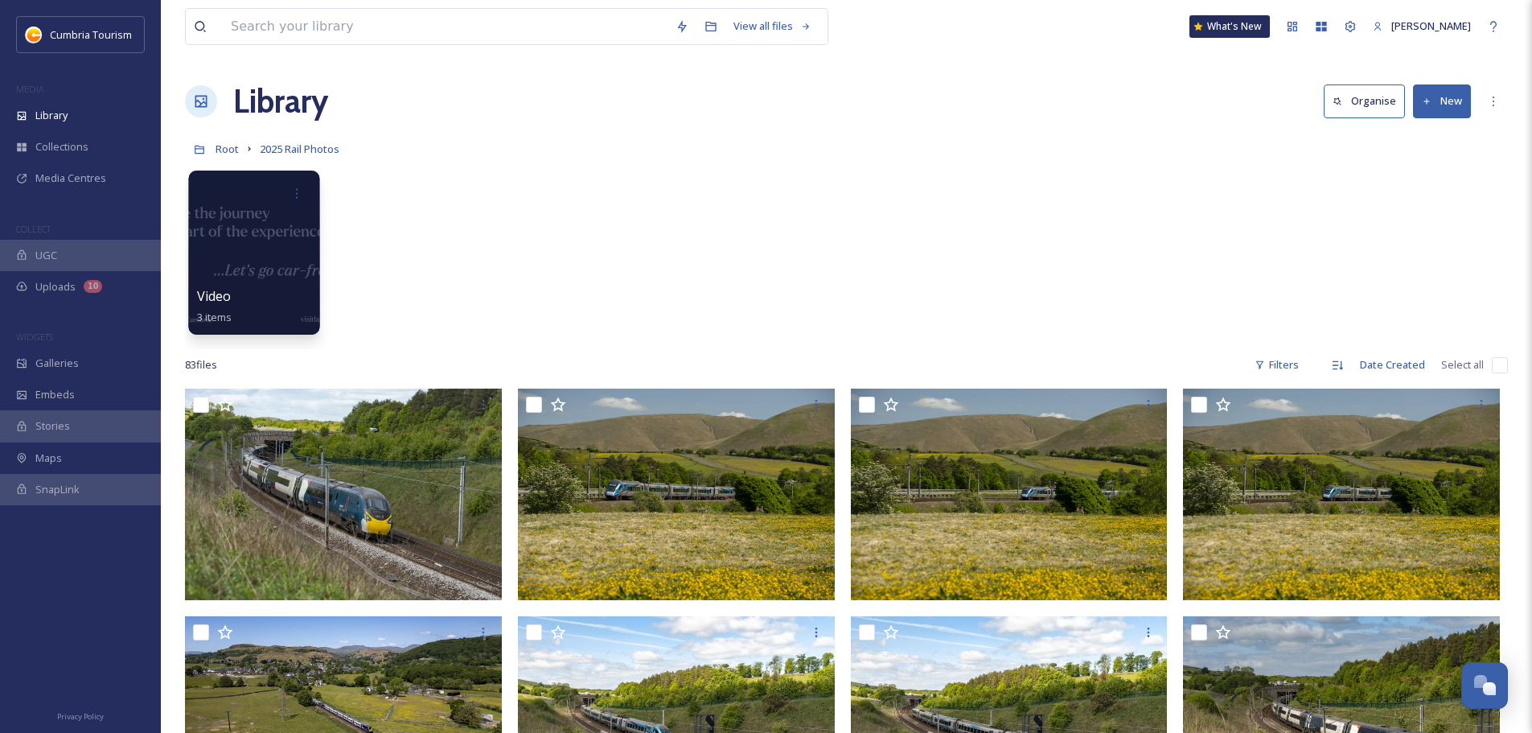
click at [217, 301] on span "Video" at bounding box center [214, 296] width 35 height 18
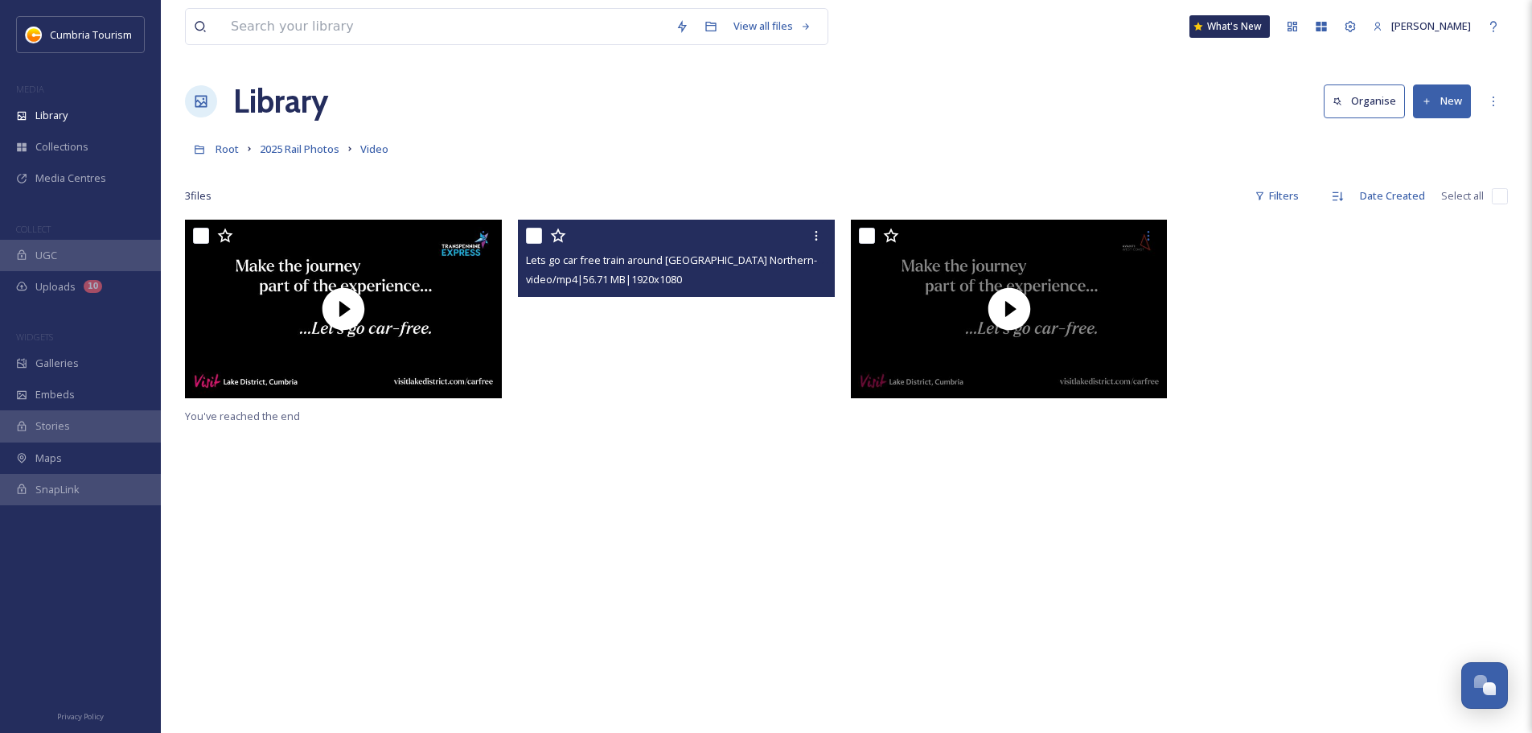
click at [609, 337] on video "Lets go car free train around Cumbria Northern-30sec.mp4" at bounding box center [676, 309] width 317 height 179
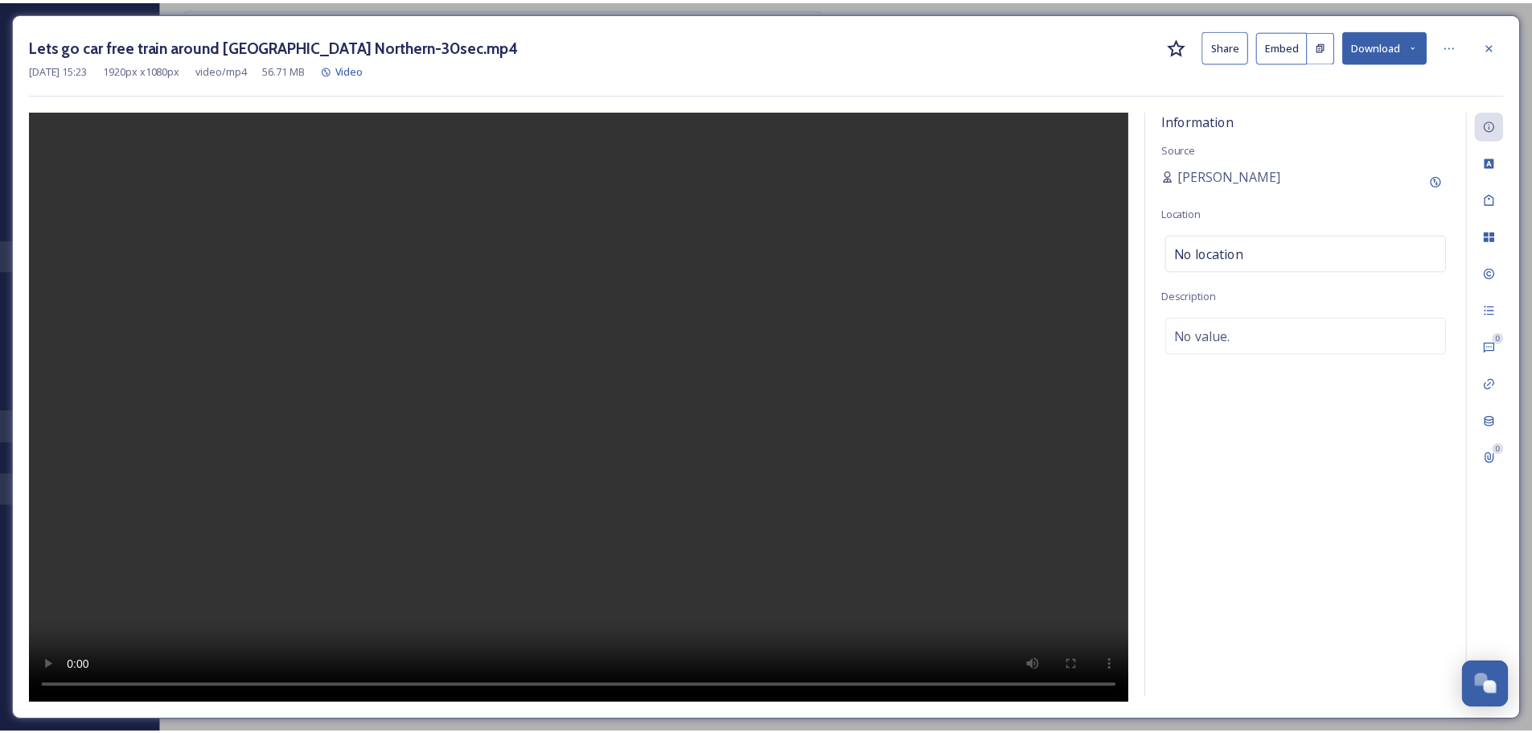
scroll to position [6316, 0]
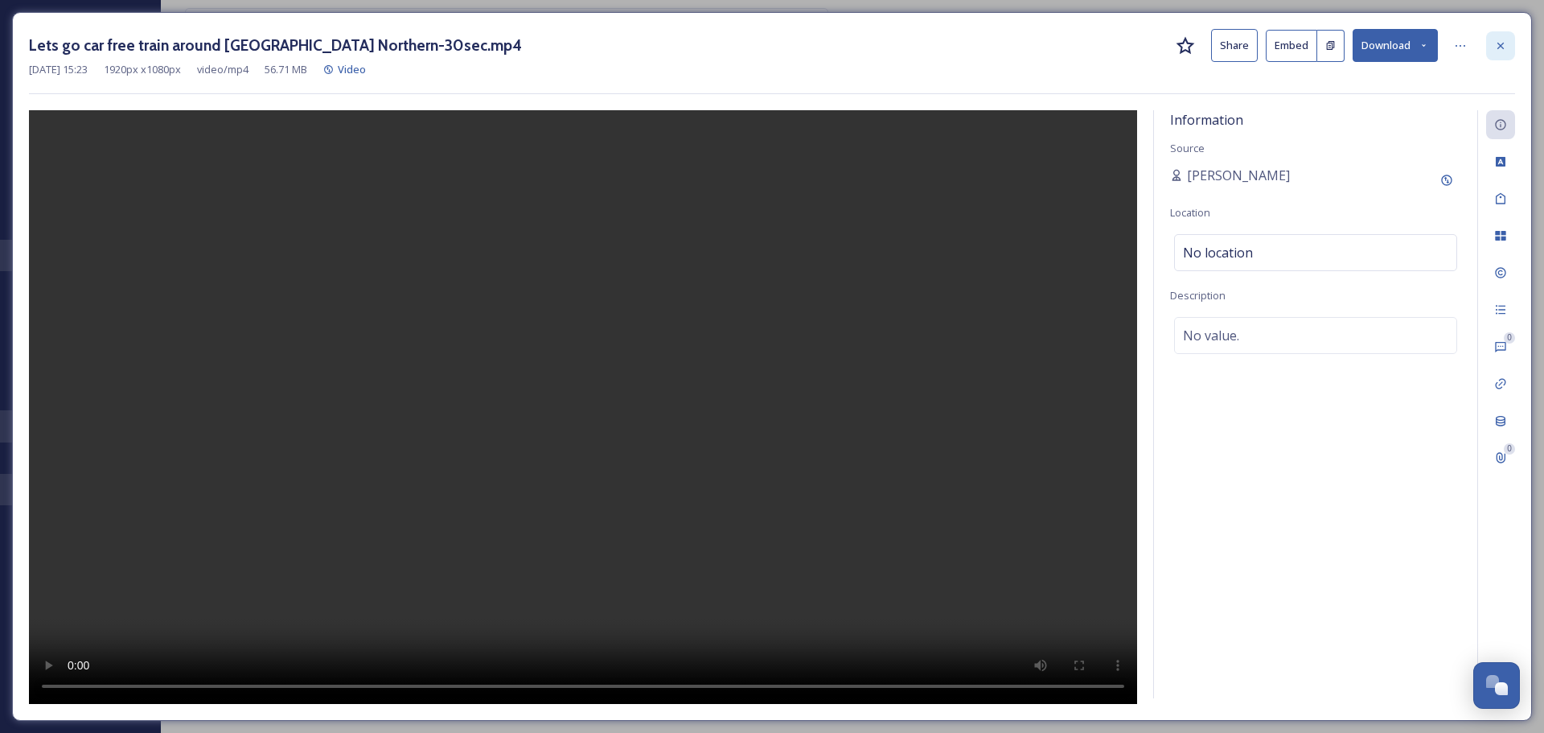
click at [1506, 39] on icon at bounding box center [1500, 45] width 13 height 13
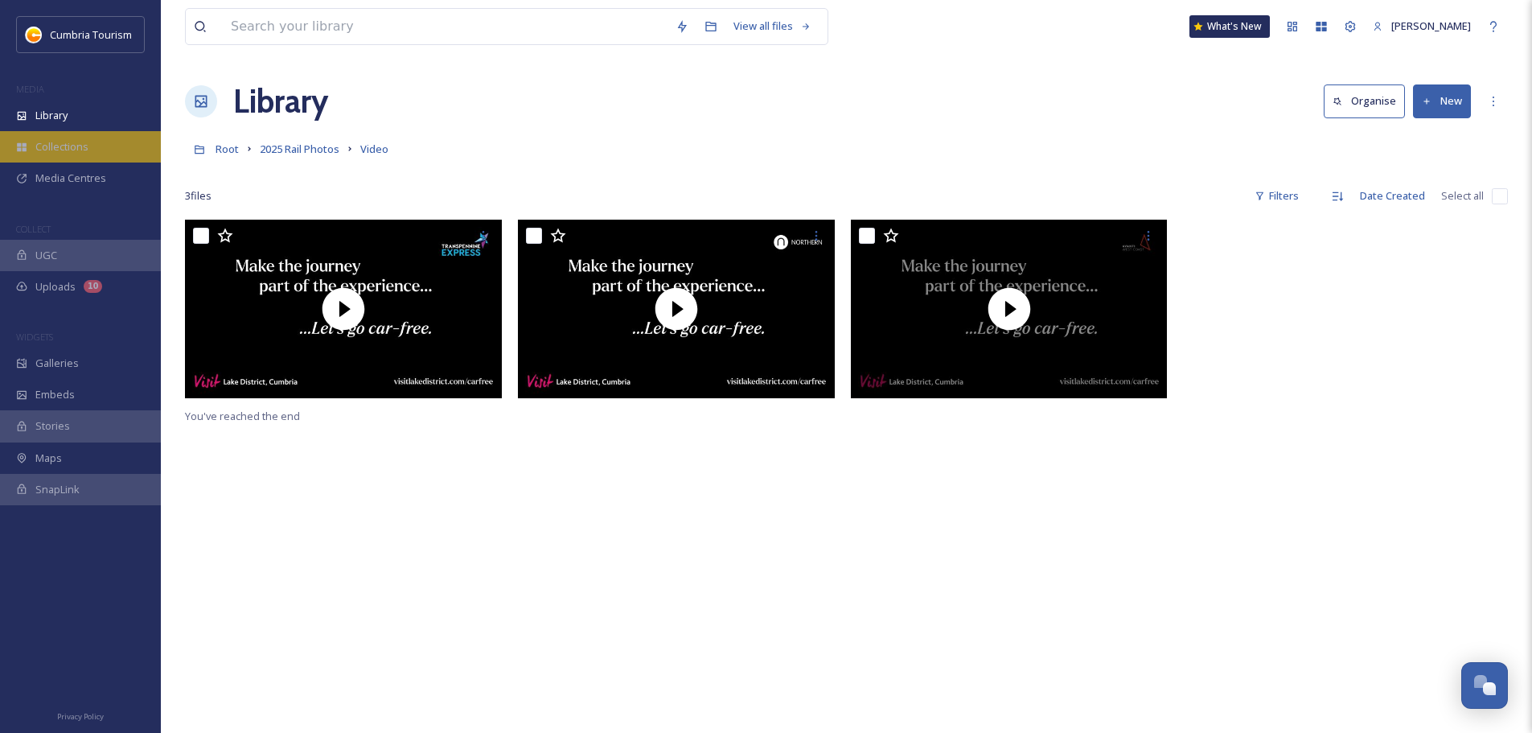
click at [127, 160] on div "Collections" at bounding box center [80, 146] width 161 height 31
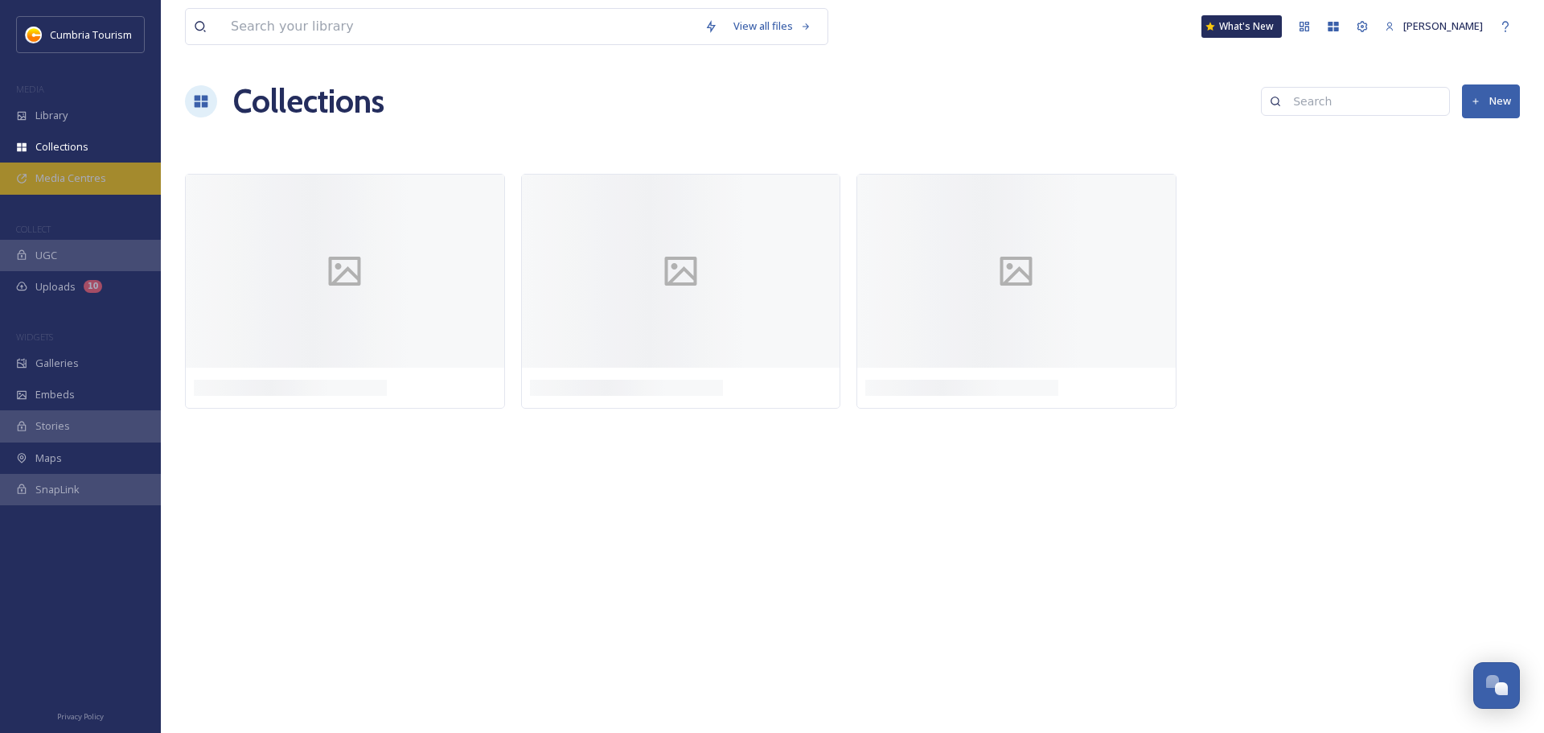
click at [117, 174] on div "Media Centres" at bounding box center [80, 177] width 161 height 31
